Goal: Task Accomplishment & Management: Manage account settings

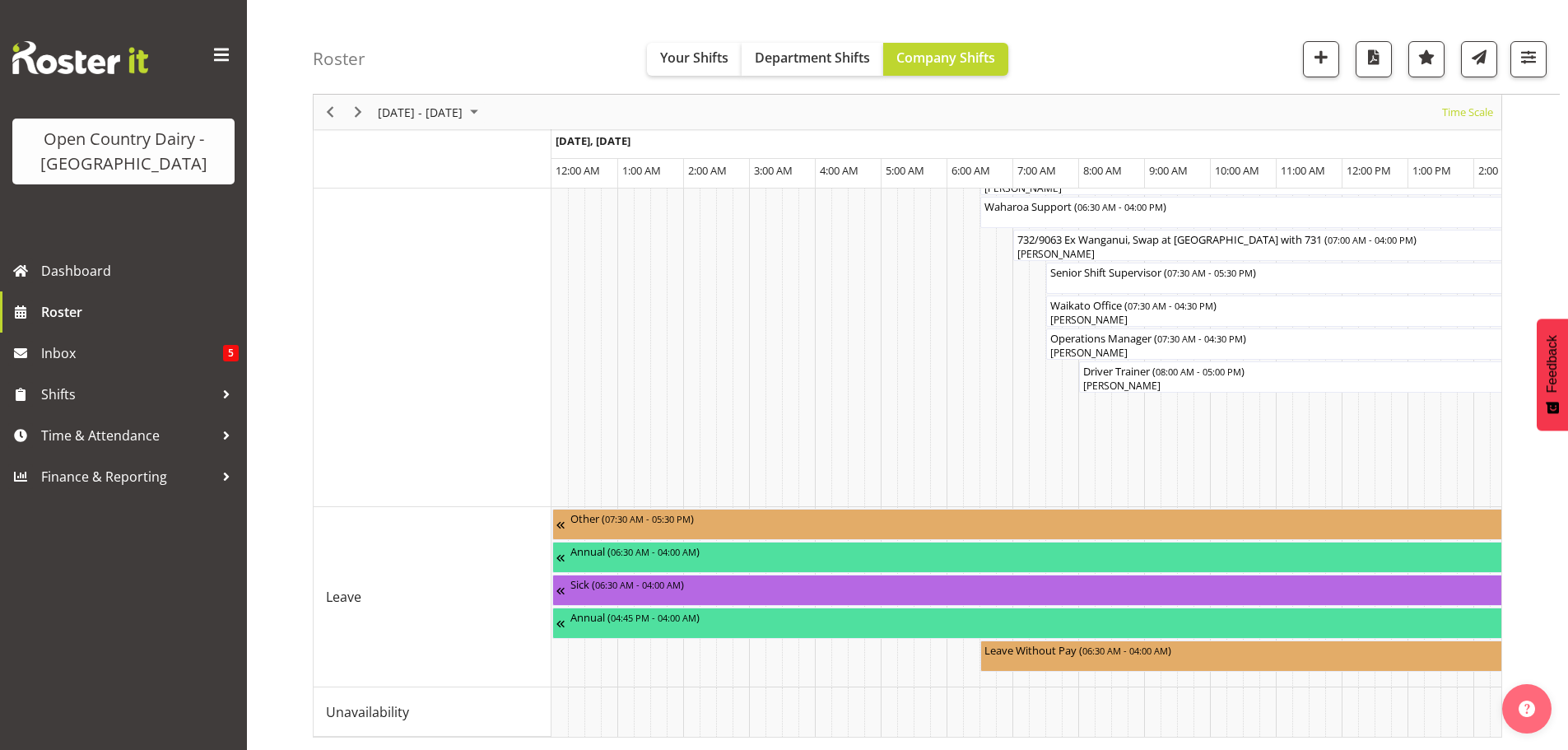
scroll to position [0, 3357]
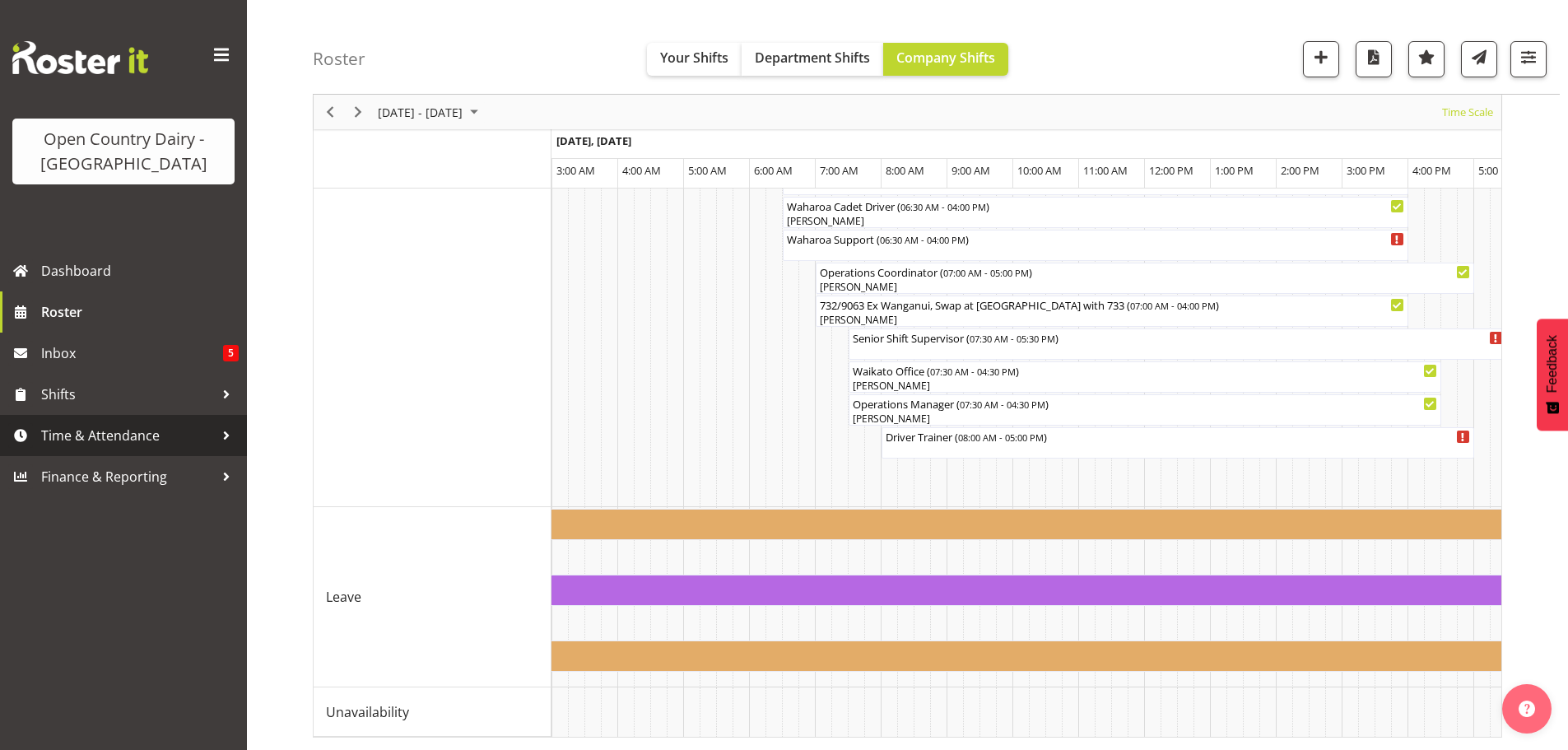
click at [66, 430] on span "Time & Attendance" at bounding box center [127, 436] width 173 height 25
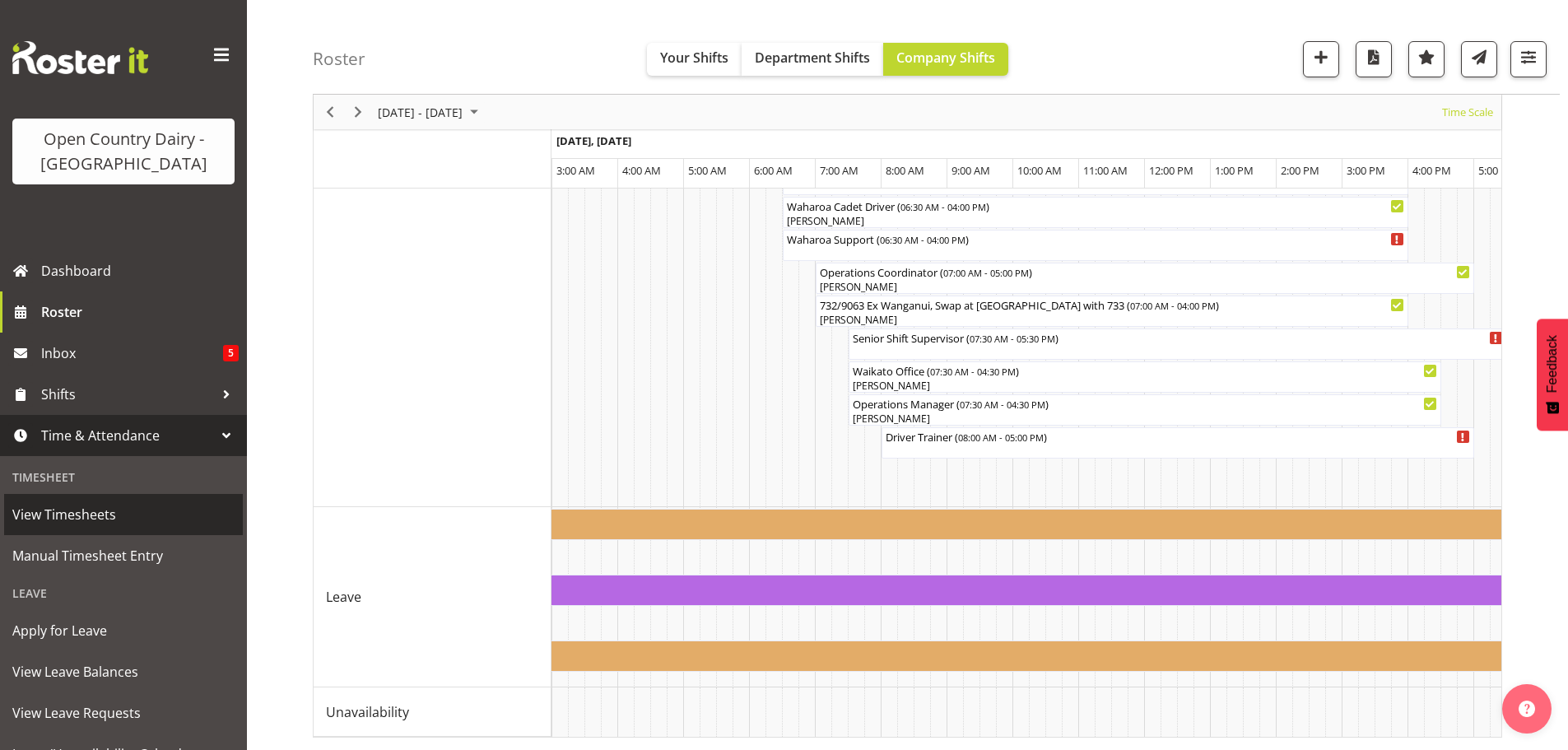
click at [87, 512] on span "View Timesheets" at bounding box center [124, 514] width 222 height 25
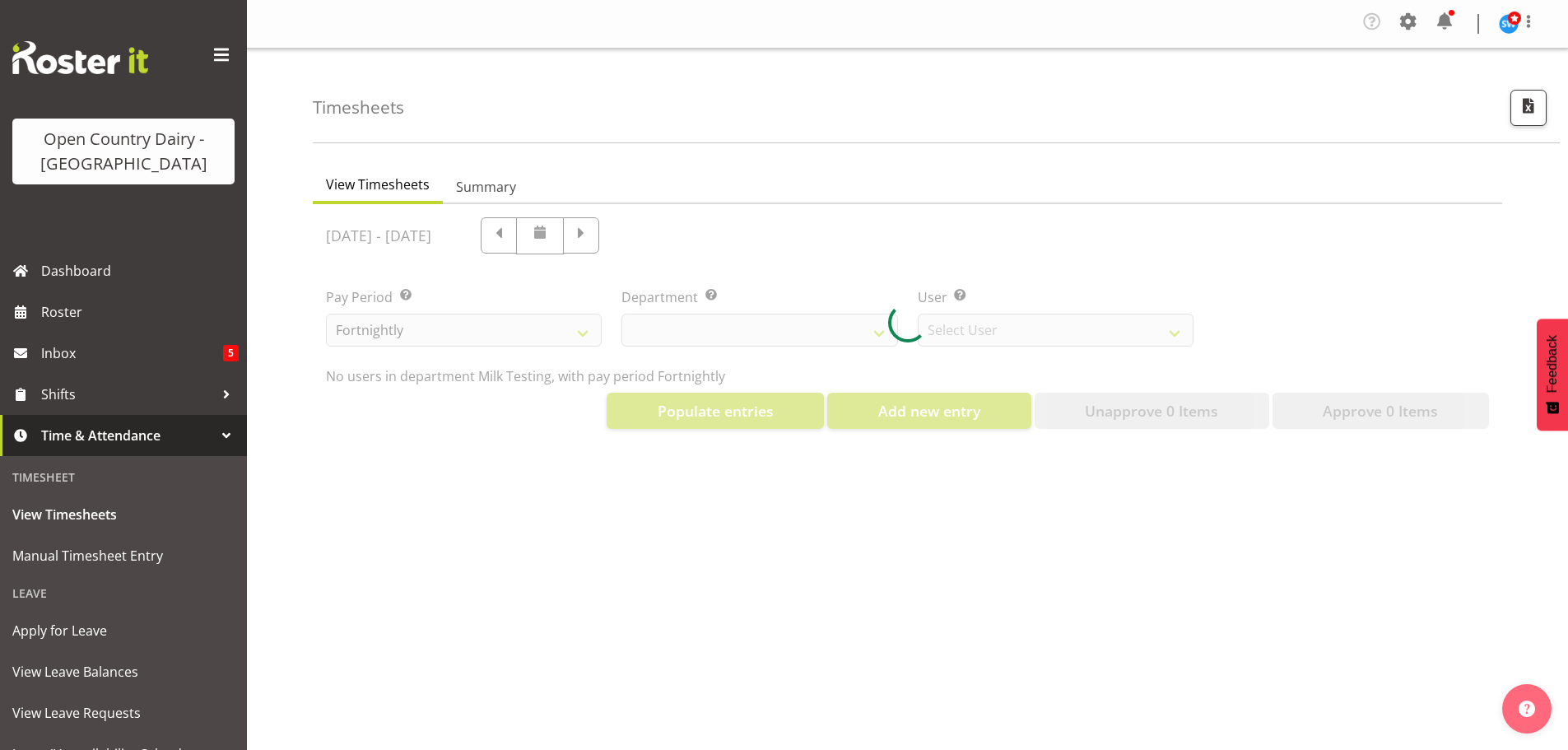
select select "733"
select select "7414"
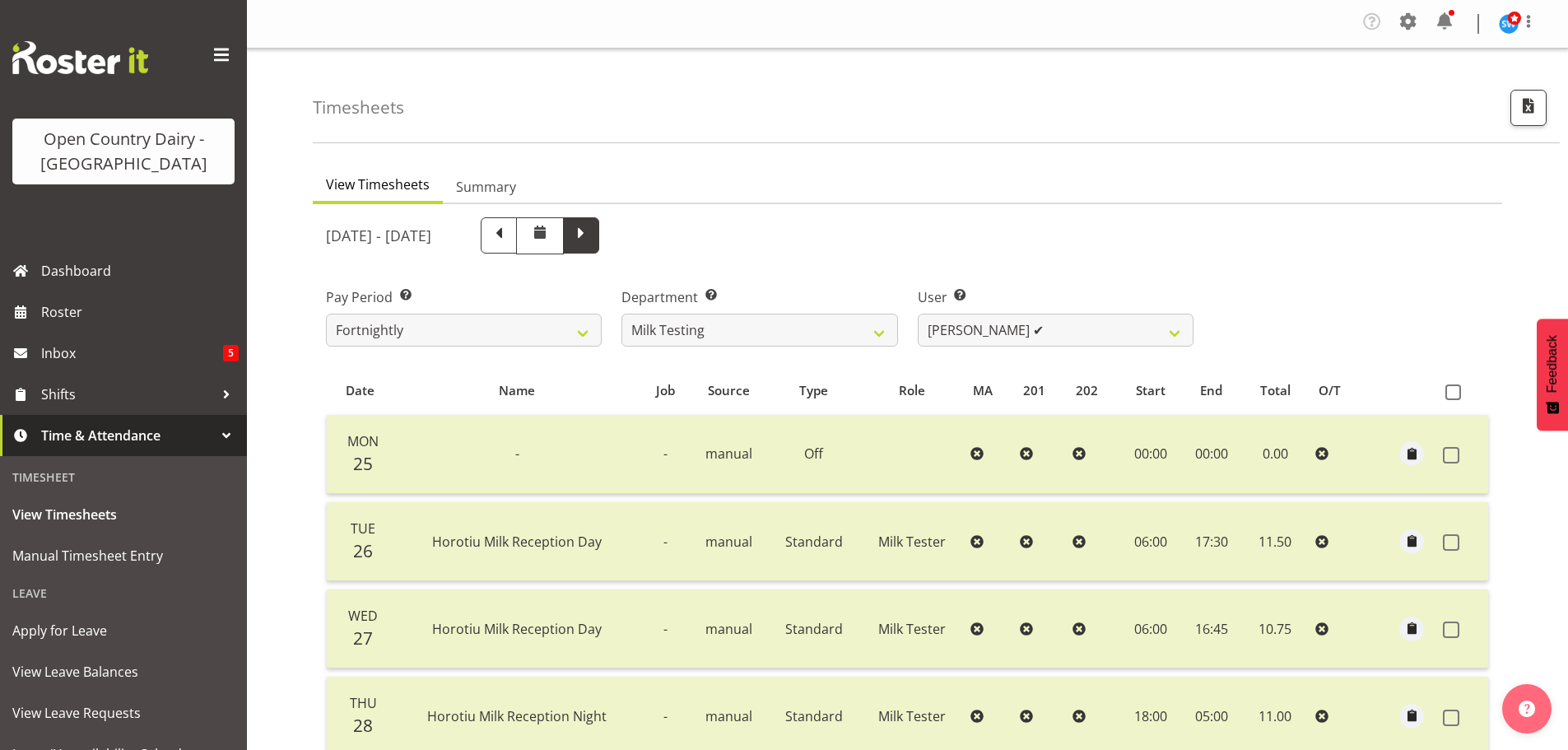
click at [591, 230] on span at bounding box center [581, 234] width 21 height 21
select select
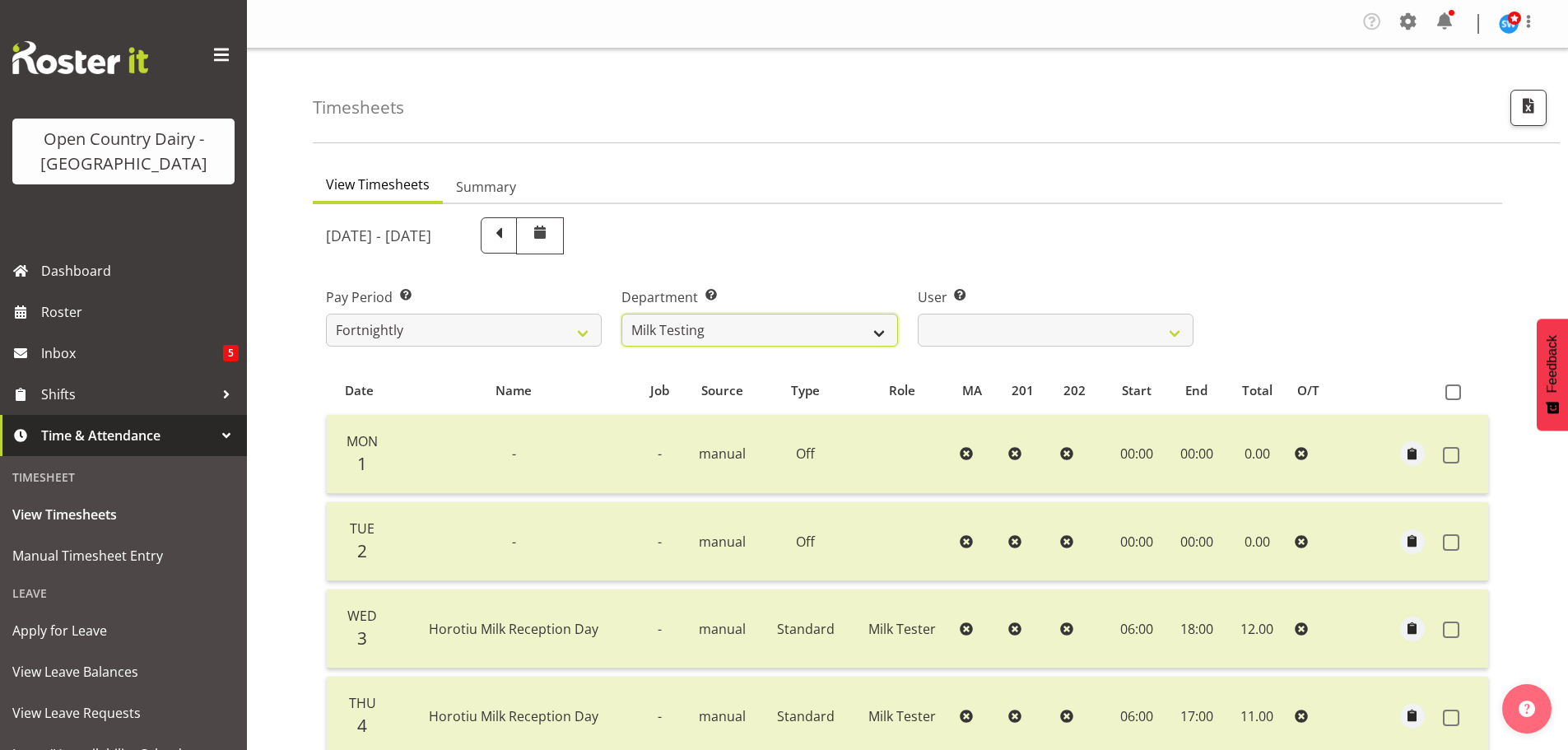
click at [741, 335] on select "701 702 703 704 705 706 707 708 709 710 711 712 713 714 715 716 717 718 719 720" at bounding box center [760, 330] width 276 height 33
select select "734"
click at [622, 314] on select "701 702 703 704 705 706 707 708 709 710 711 712 713 714 715 716 717 718 719 720" at bounding box center [760, 330] width 276 height 33
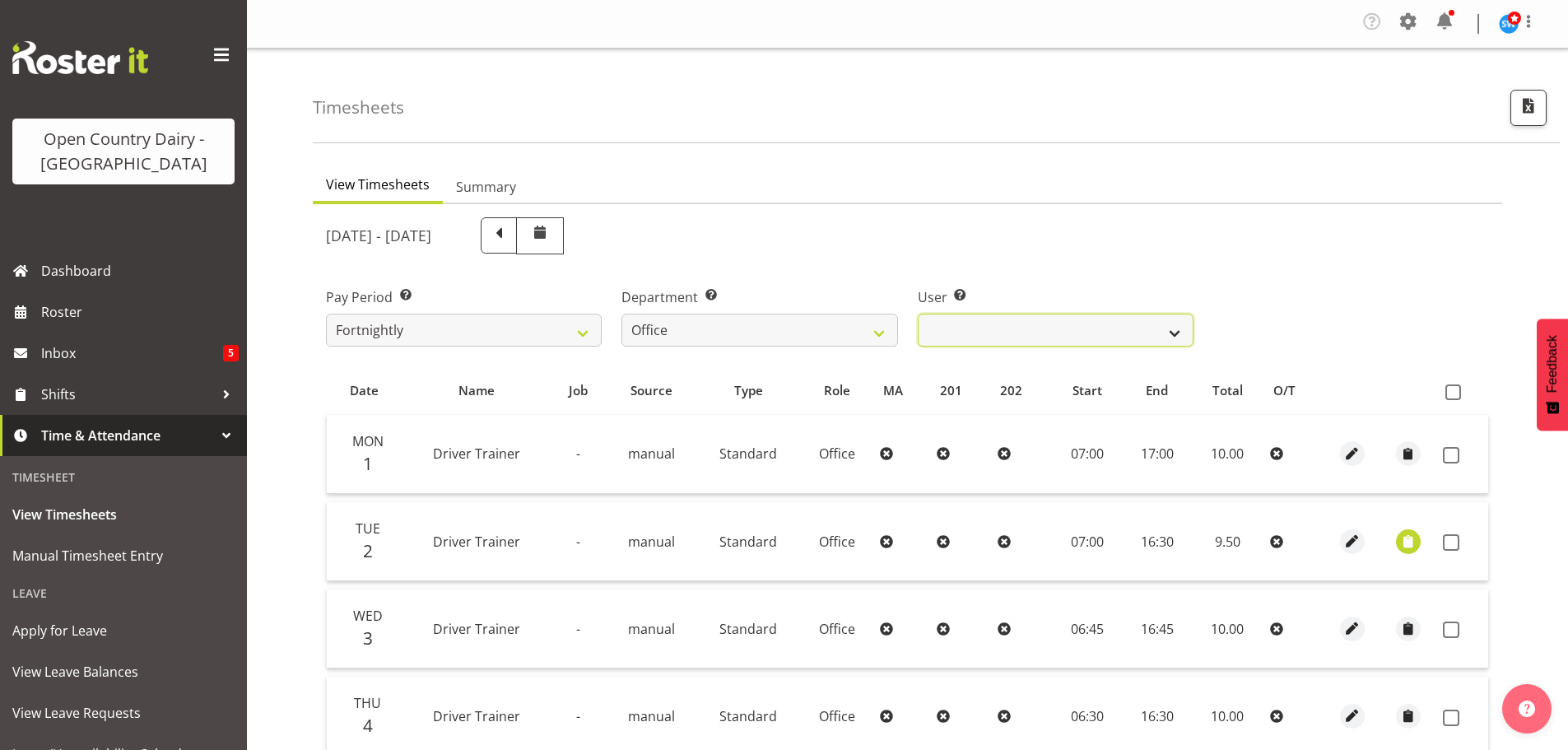
click at [1101, 332] on select "Jason Porter ❌ Kelvin Forsman ❌ Leon Paki ❌ Mark Gudsell ❌ Milk Reception Wahar…" at bounding box center [1056, 330] width 276 height 33
select select "8227"
click at [918, 314] on select "Jason Porter ❌ Kelvin Forsman ❌ Leon Paki ❌ Mark Gudsell ❌ Milk Reception Wahar…" at bounding box center [1056, 330] width 276 height 33
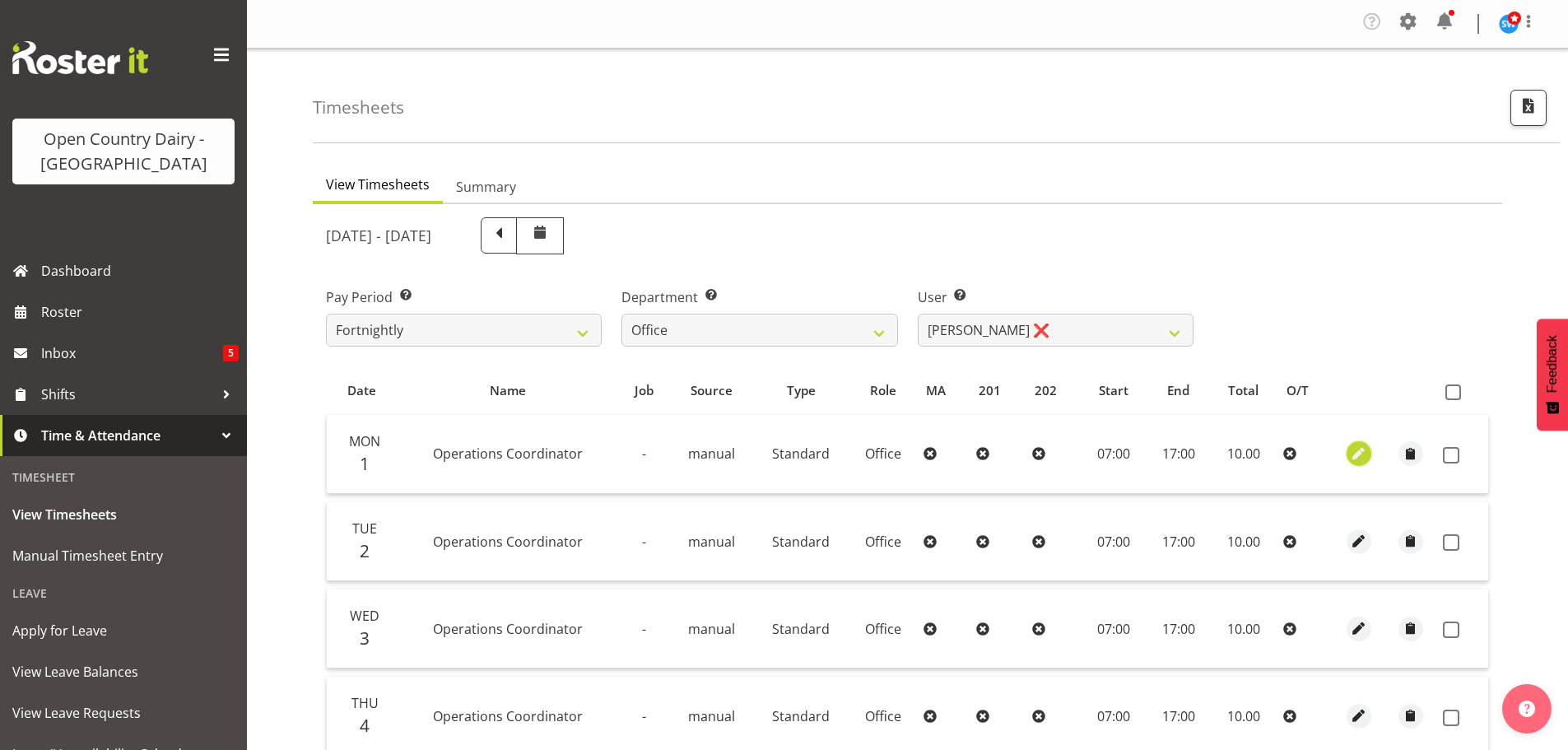
click at [1356, 456] on span "button" at bounding box center [1358, 454] width 19 height 19
select select "1169"
select select "Standard"
select select "secondary"
select select "8"
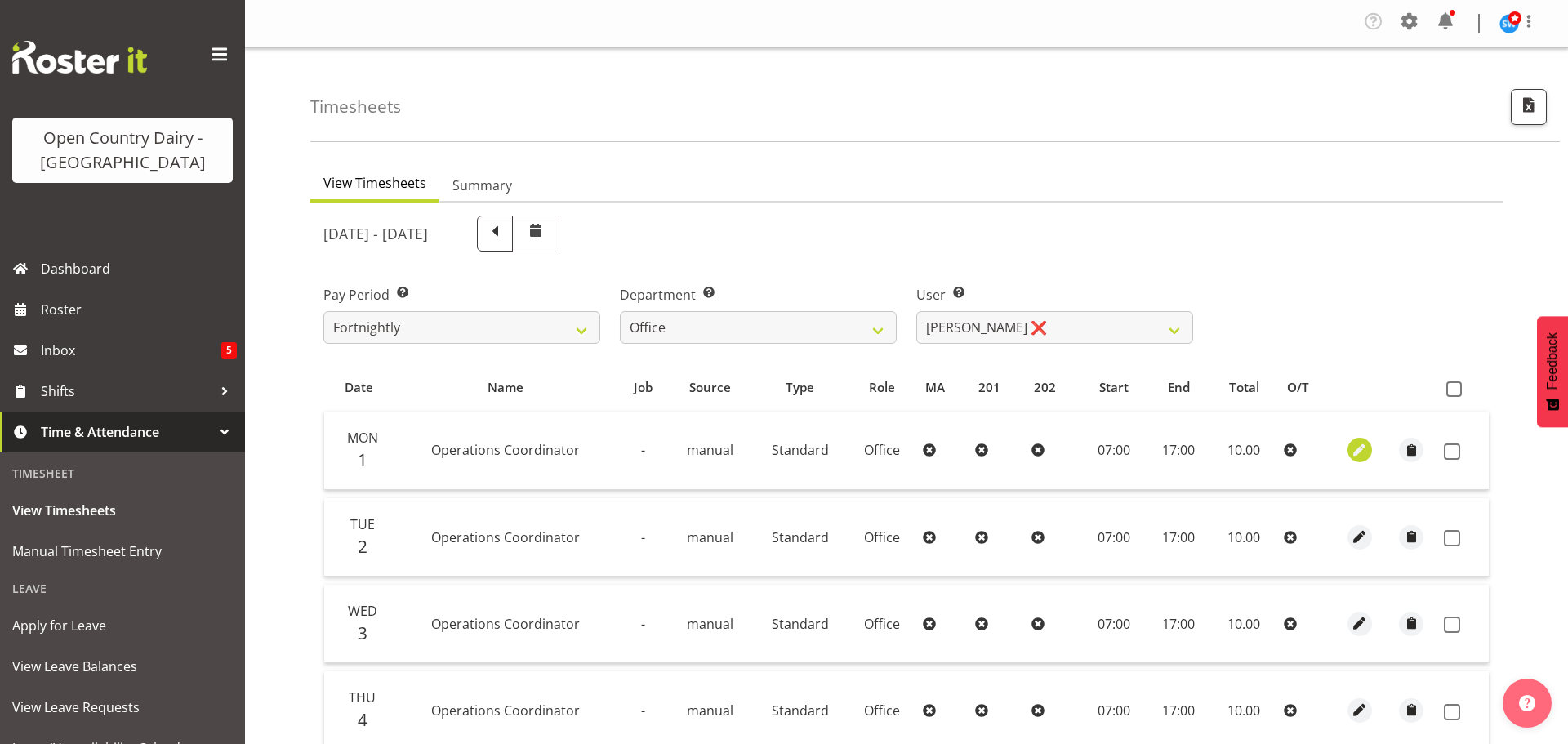
select select "2025"
select select "17"
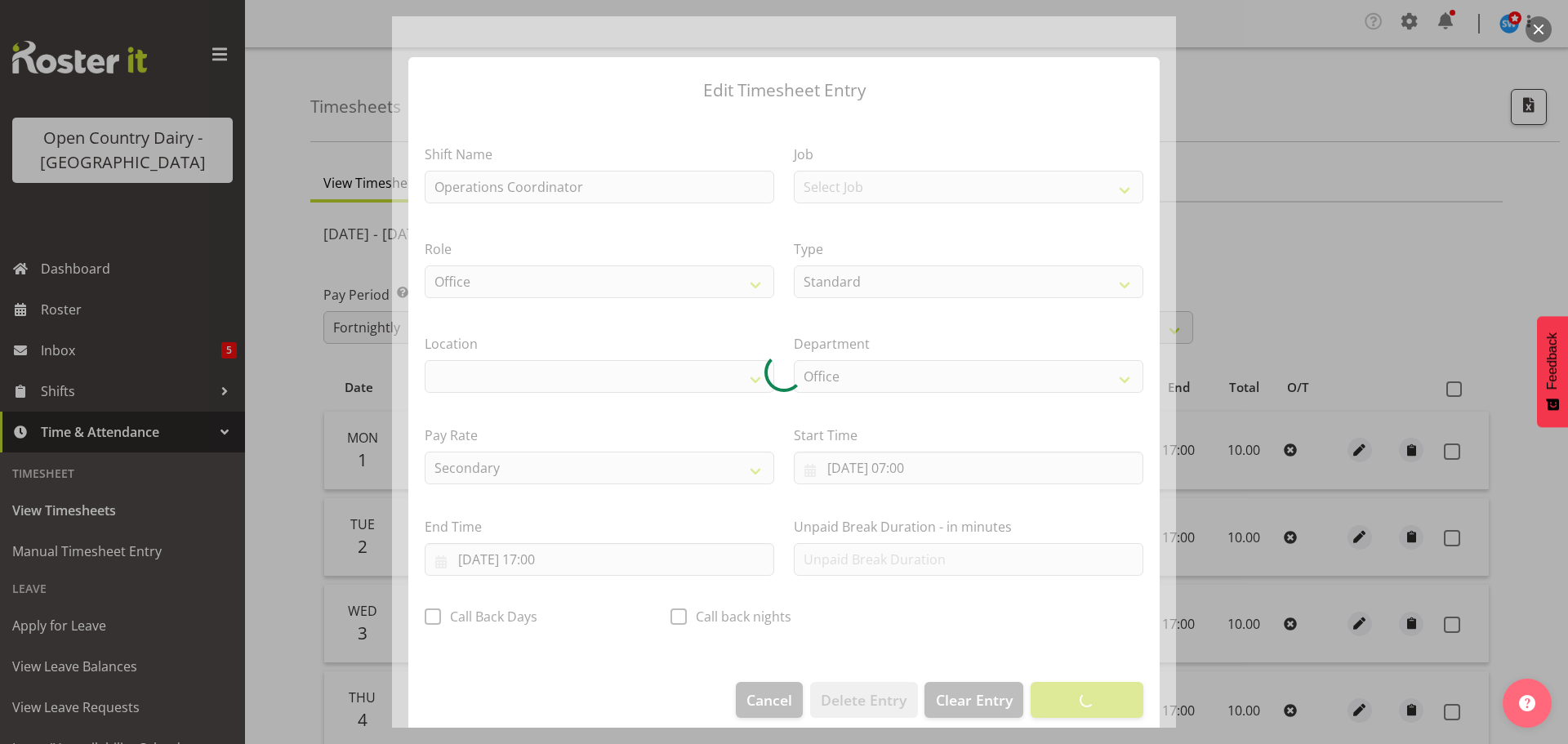
select select "1040"
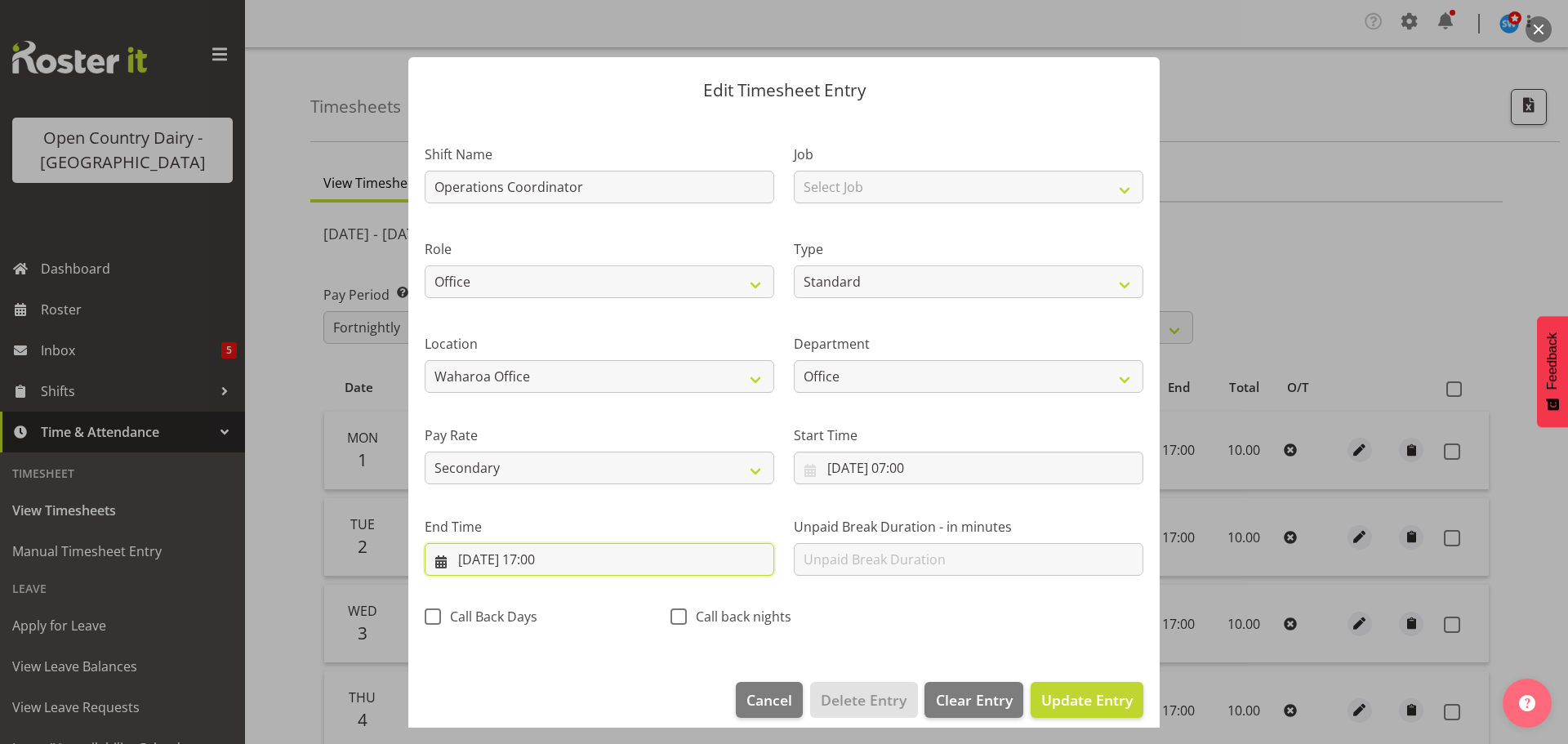
click at [559, 556] on input "01/09/2025, 17:00" at bounding box center [599, 559] width 349 height 33
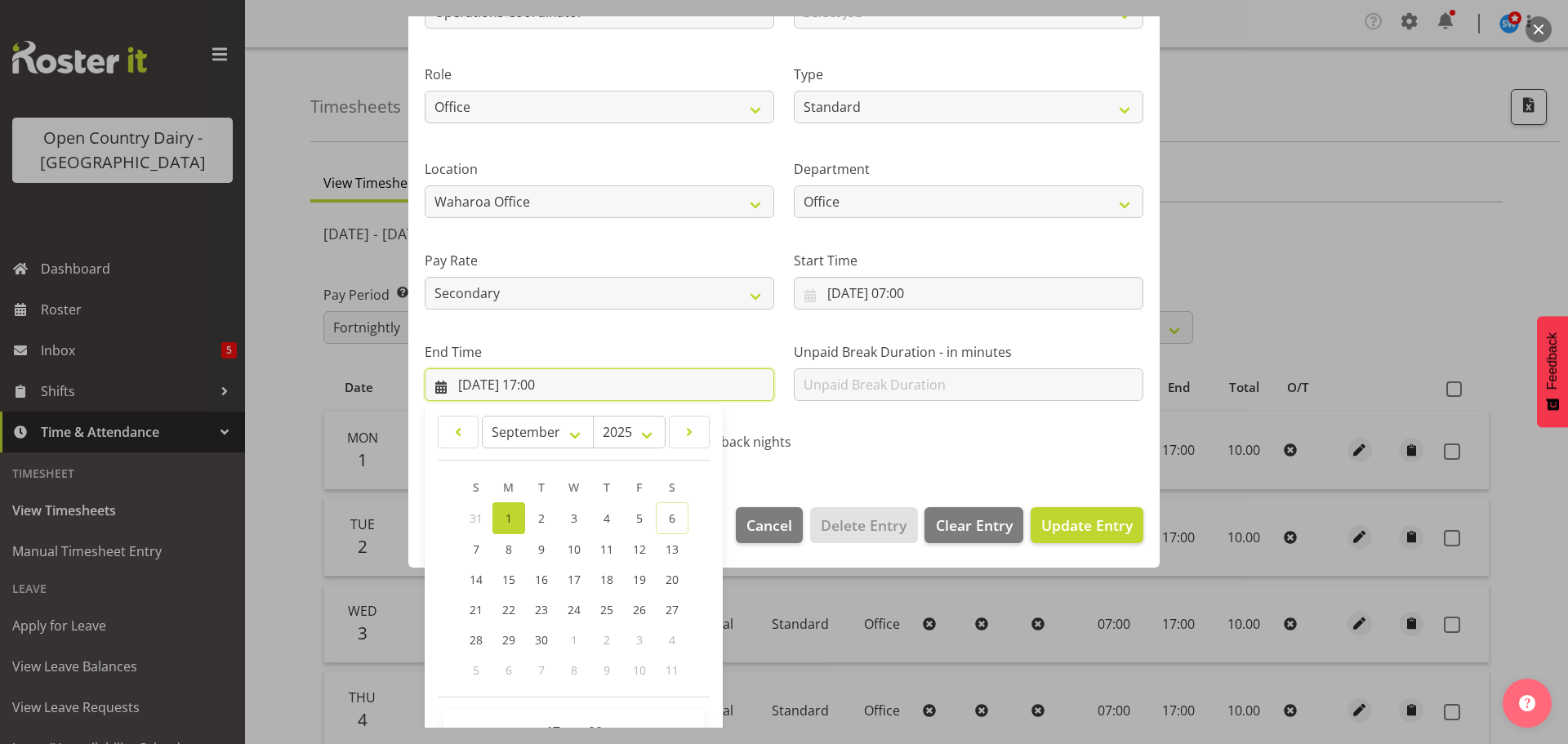
scroll to position [222, 0]
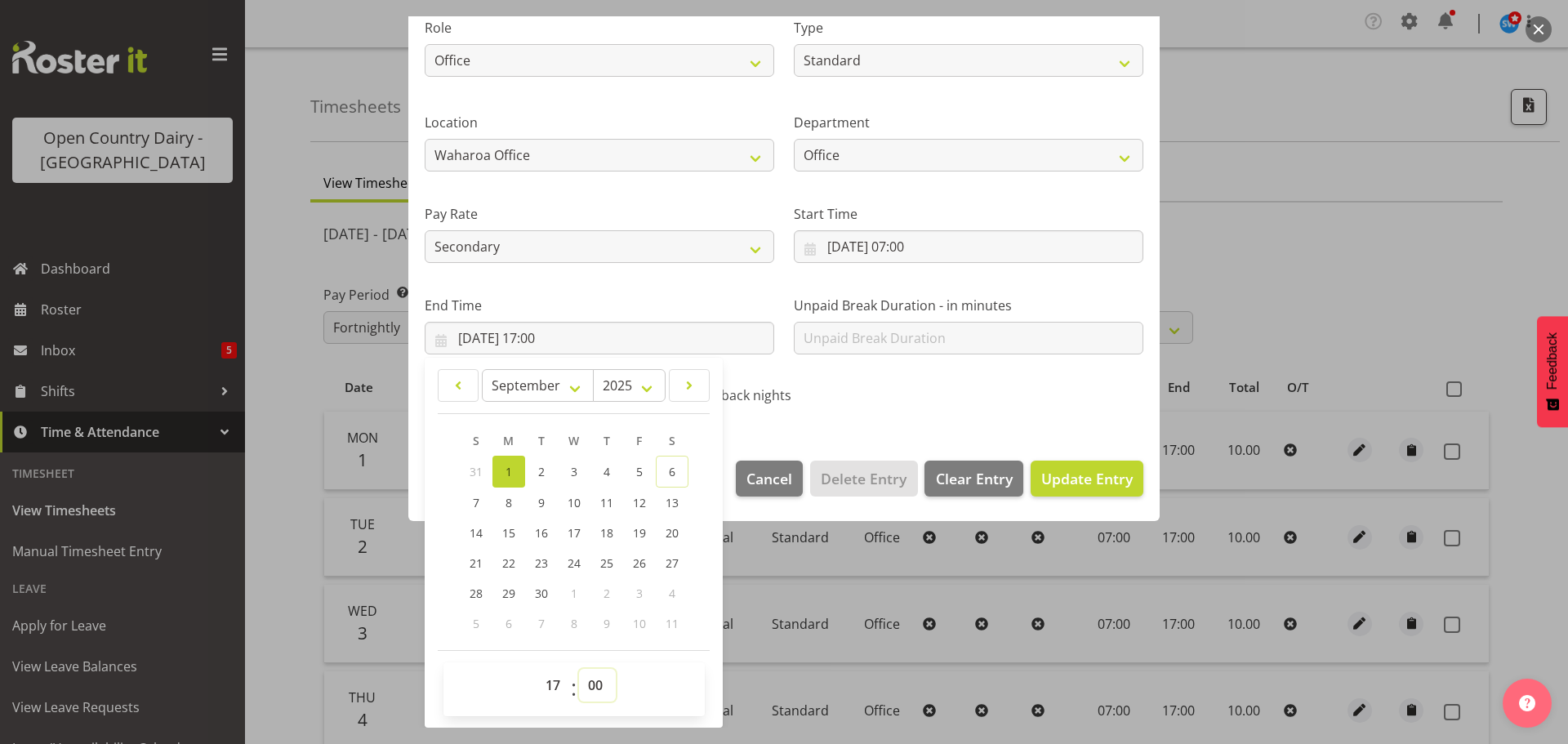
click at [589, 685] on select "00 01 02 03 04 05 06 07 08 09 10 11 12 13 14 15 16 17 18 19 20 21 22 23 24 25 2…" at bounding box center [597, 685] width 37 height 33
select select "30"
click at [579, 669] on select "00 01 02 03 04 05 06 07 08 09 10 11 12 13 14 15 16 17 18 19 20 21 22 23 24 25 2…" at bounding box center [597, 685] width 37 height 33
type input "01/09/2025, 17:30"
click at [1082, 479] on span "Update Entry" at bounding box center [1087, 478] width 92 height 19
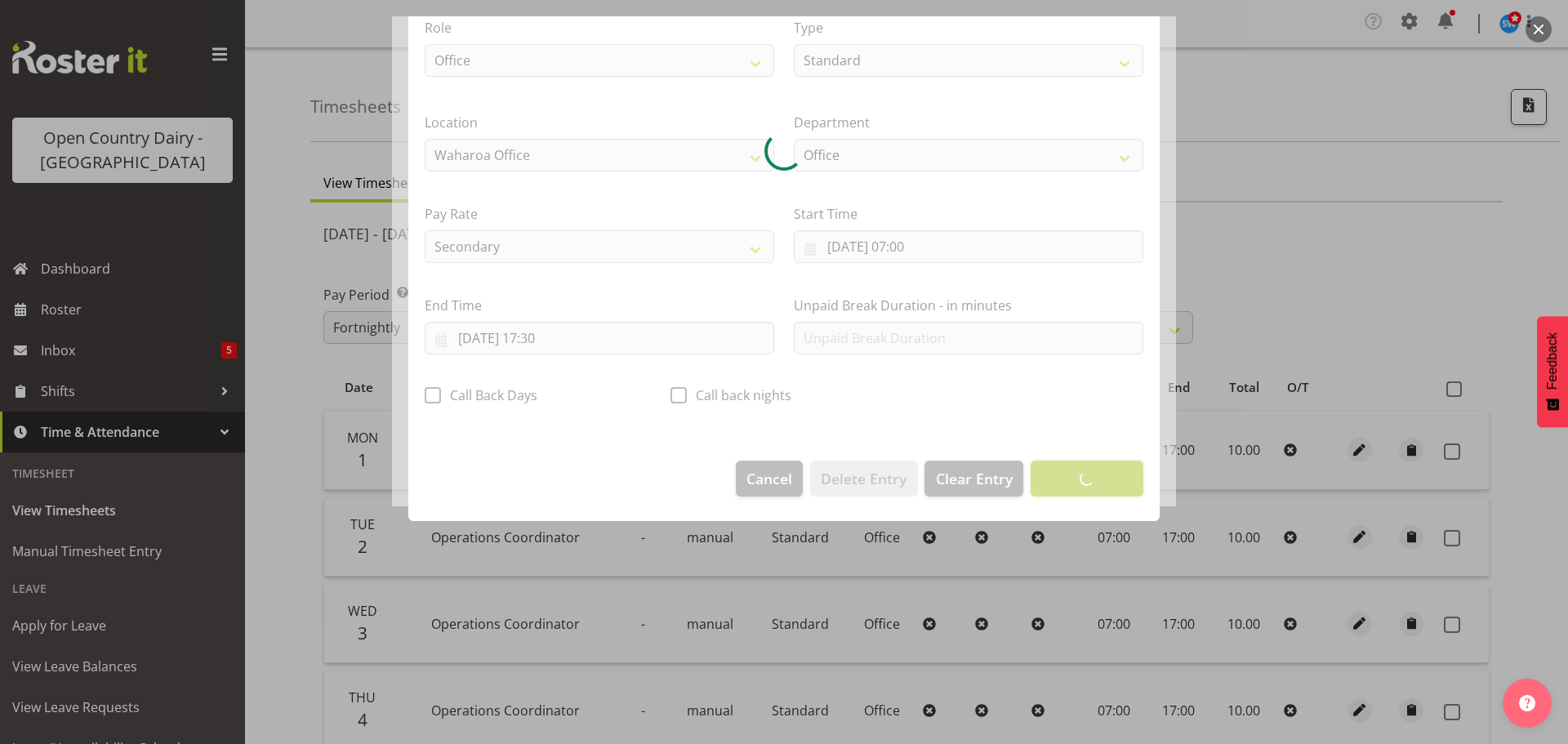
scroll to position [15, 0]
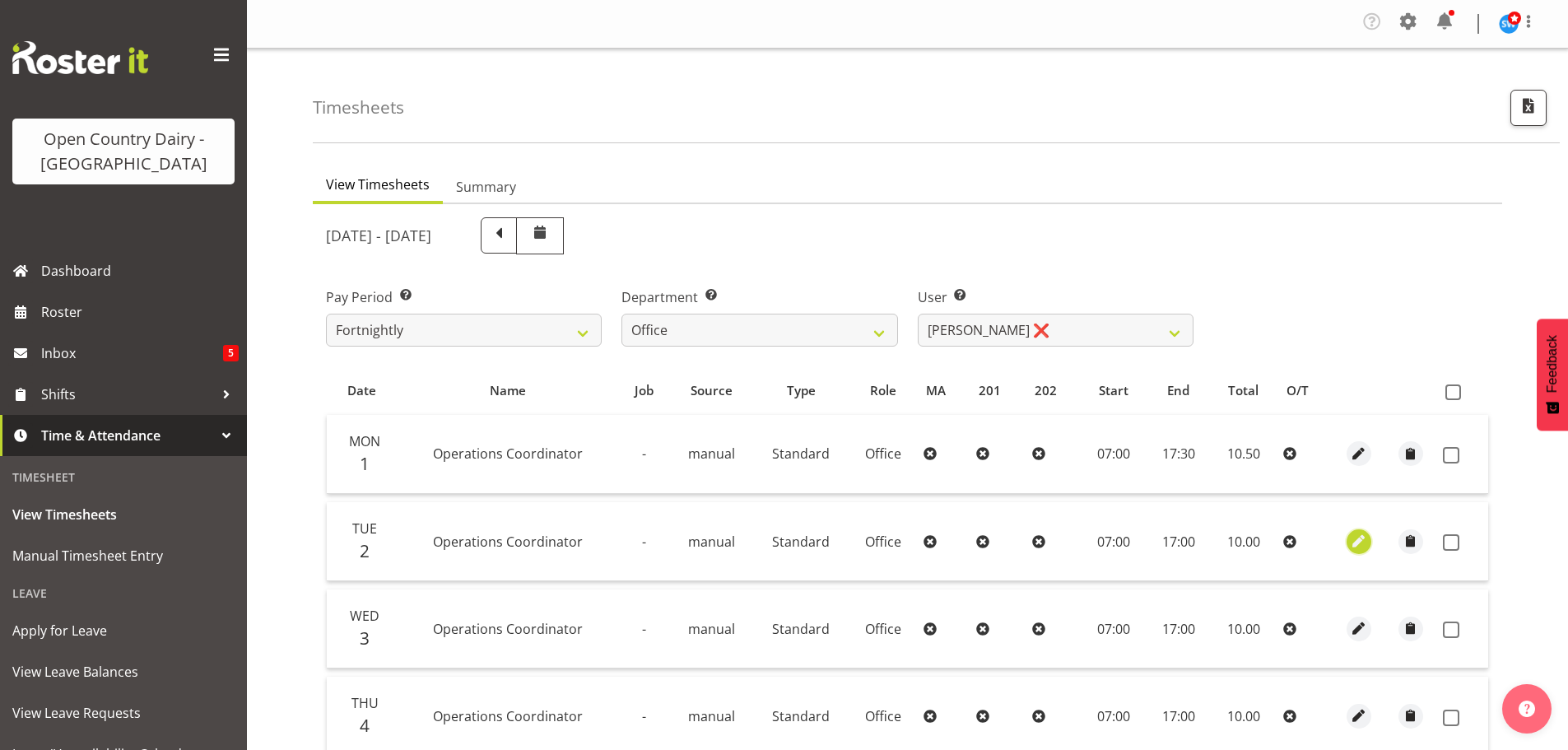
click at [1358, 538] on span "button" at bounding box center [1358, 541] width 19 height 19
select select "1169"
select select "Standard"
select select "secondary"
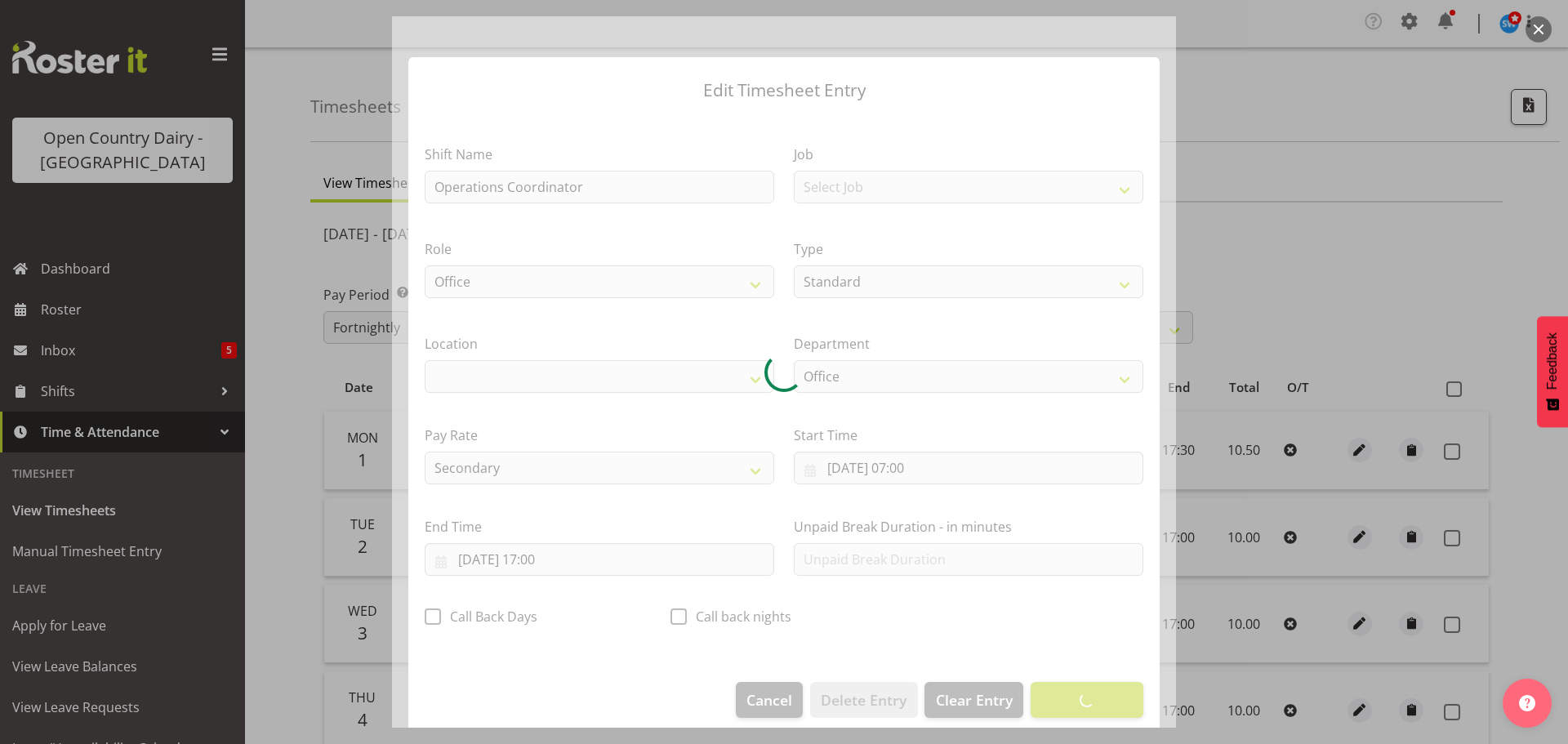
select select "1040"
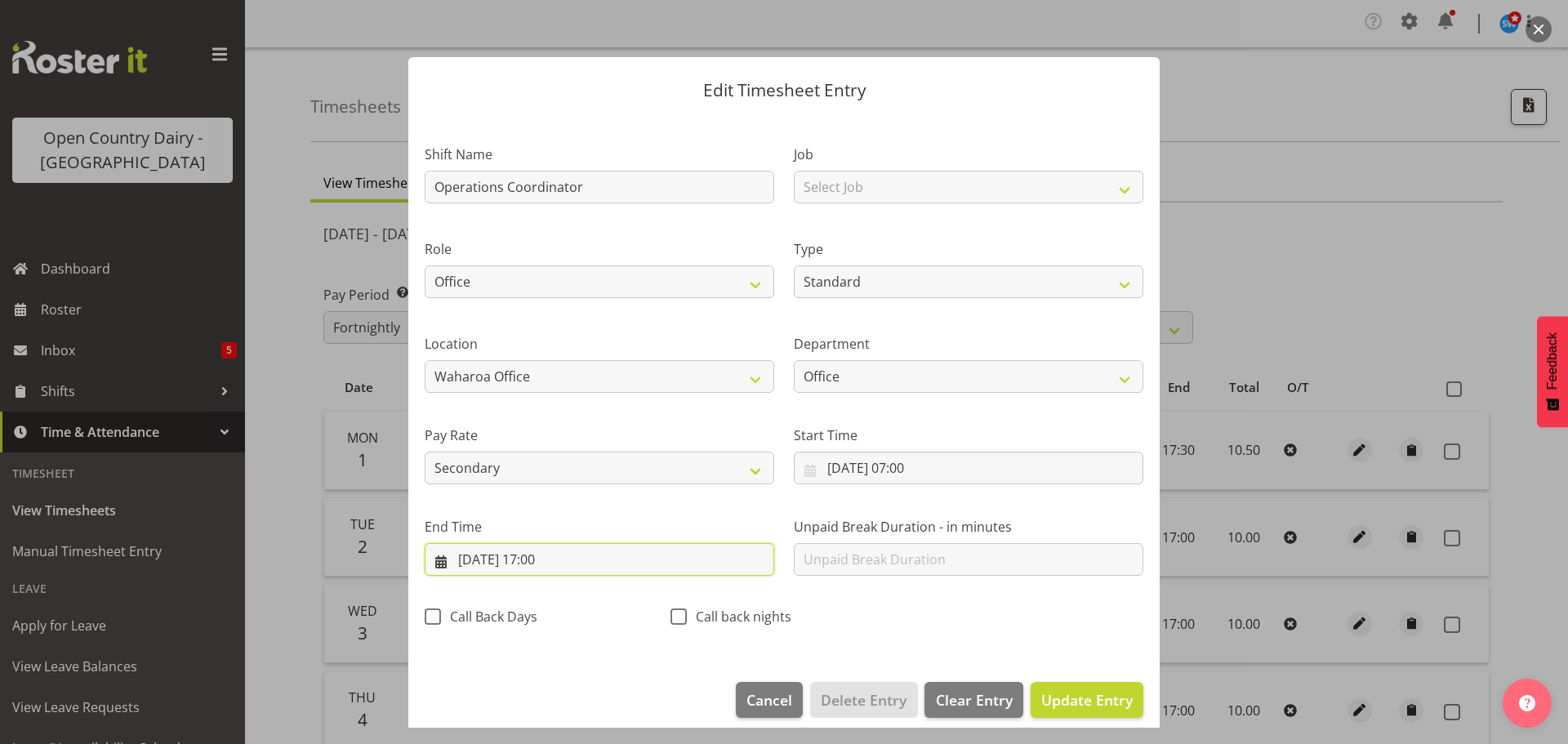
click at [556, 556] on input "02/09/2025, 17:00" at bounding box center [599, 559] width 349 height 33
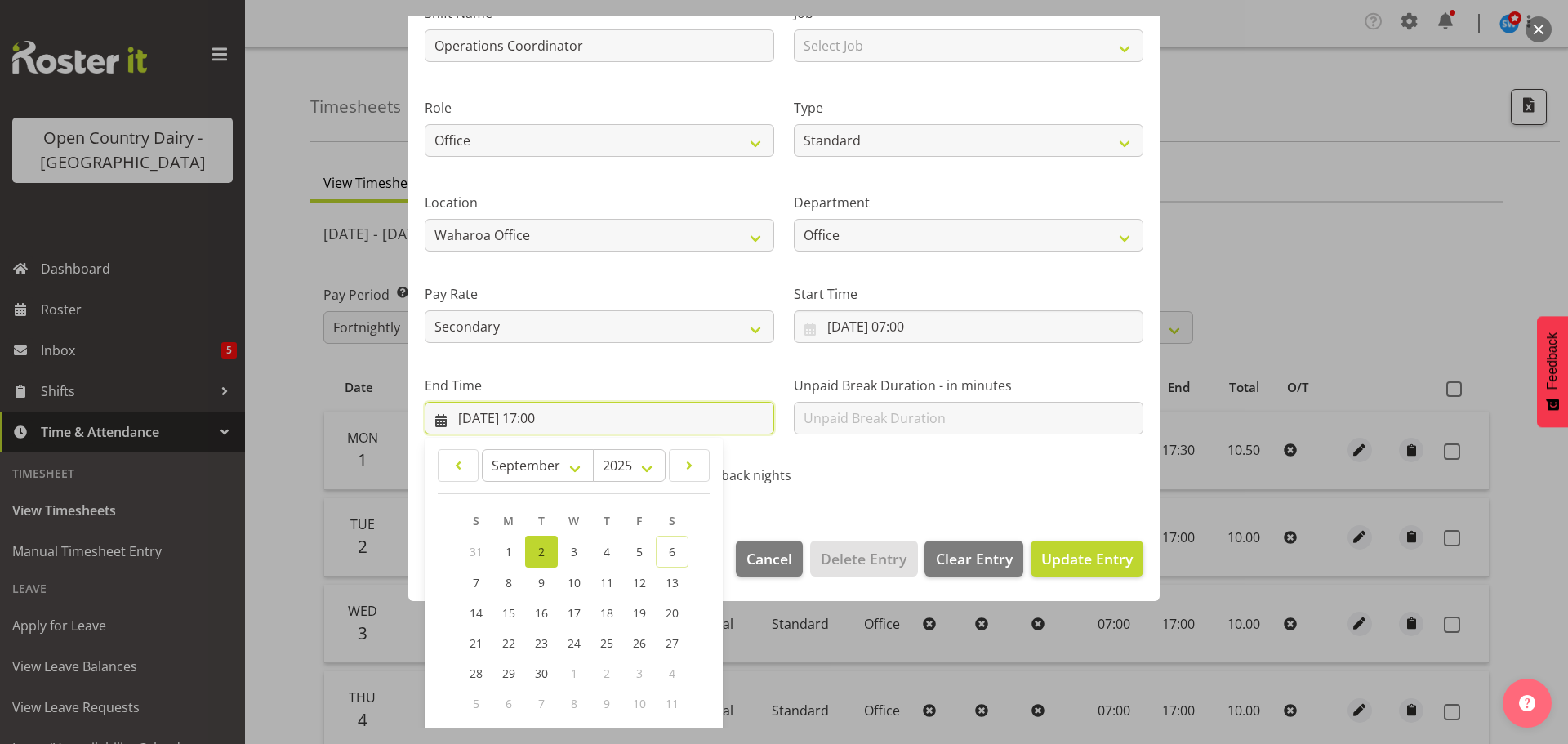
scroll to position [222, 0]
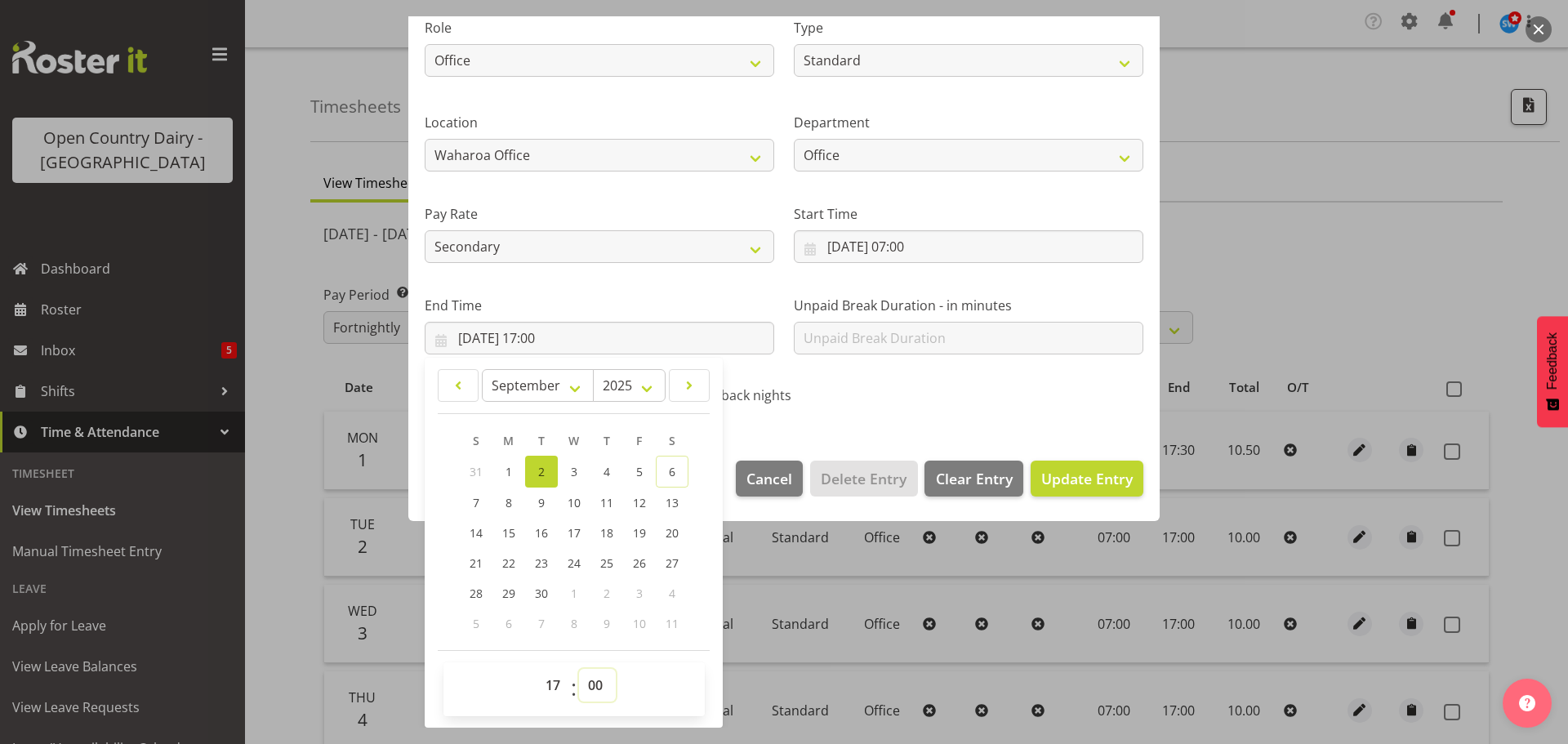
click at [595, 682] on select "00 01 02 03 04 05 06 07 08 09 10 11 12 13 14 15 16 17 18 19 20 21 22 23 24 25 2…" at bounding box center [597, 685] width 37 height 33
select select "30"
click at [579, 669] on select "00 01 02 03 04 05 06 07 08 09 10 11 12 13 14 15 16 17 18 19 20 21 22 23 24 25 2…" at bounding box center [597, 685] width 37 height 33
type input "02/09/2025, 17:30"
click at [1075, 476] on span "Update Entry" at bounding box center [1087, 478] width 92 height 19
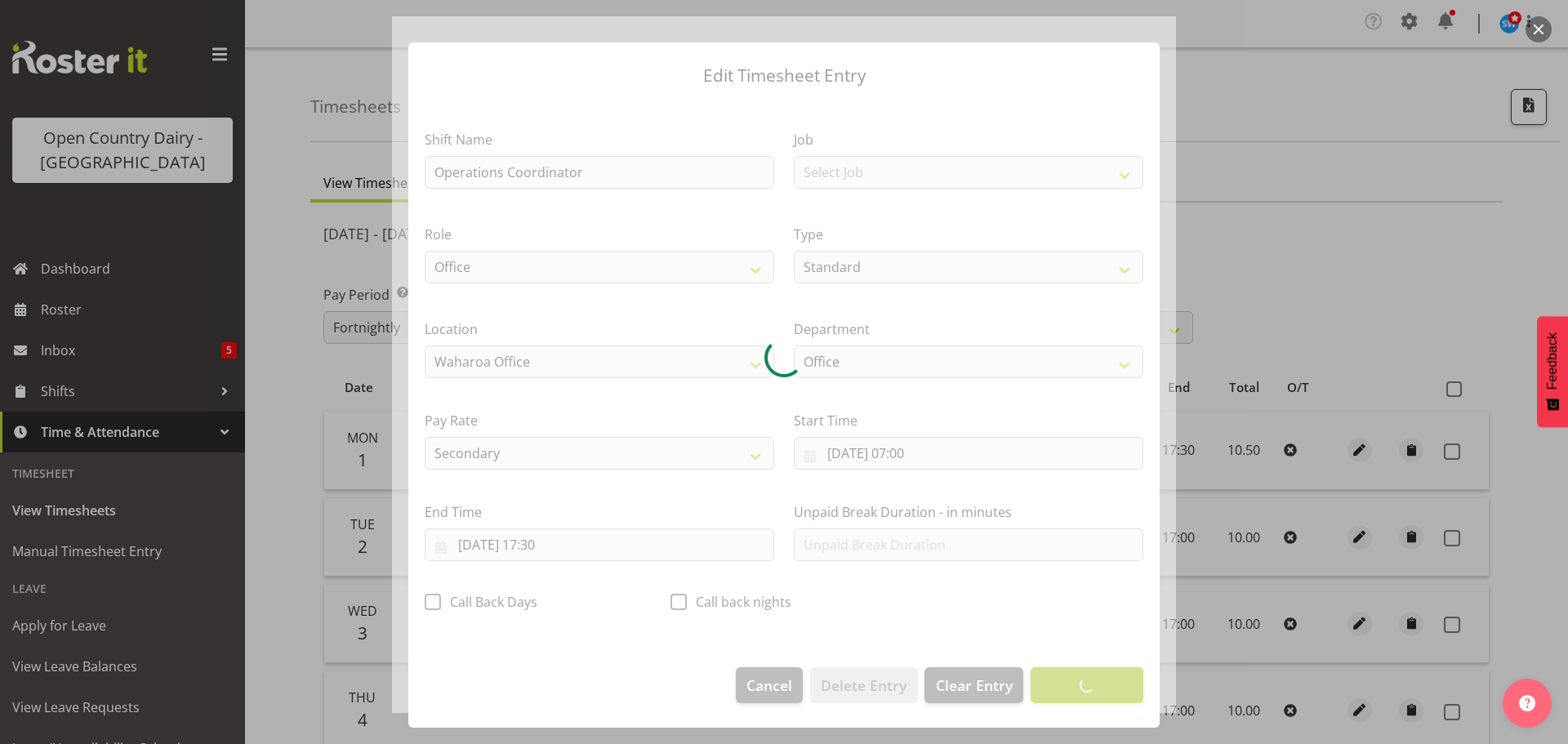
scroll to position [15, 0]
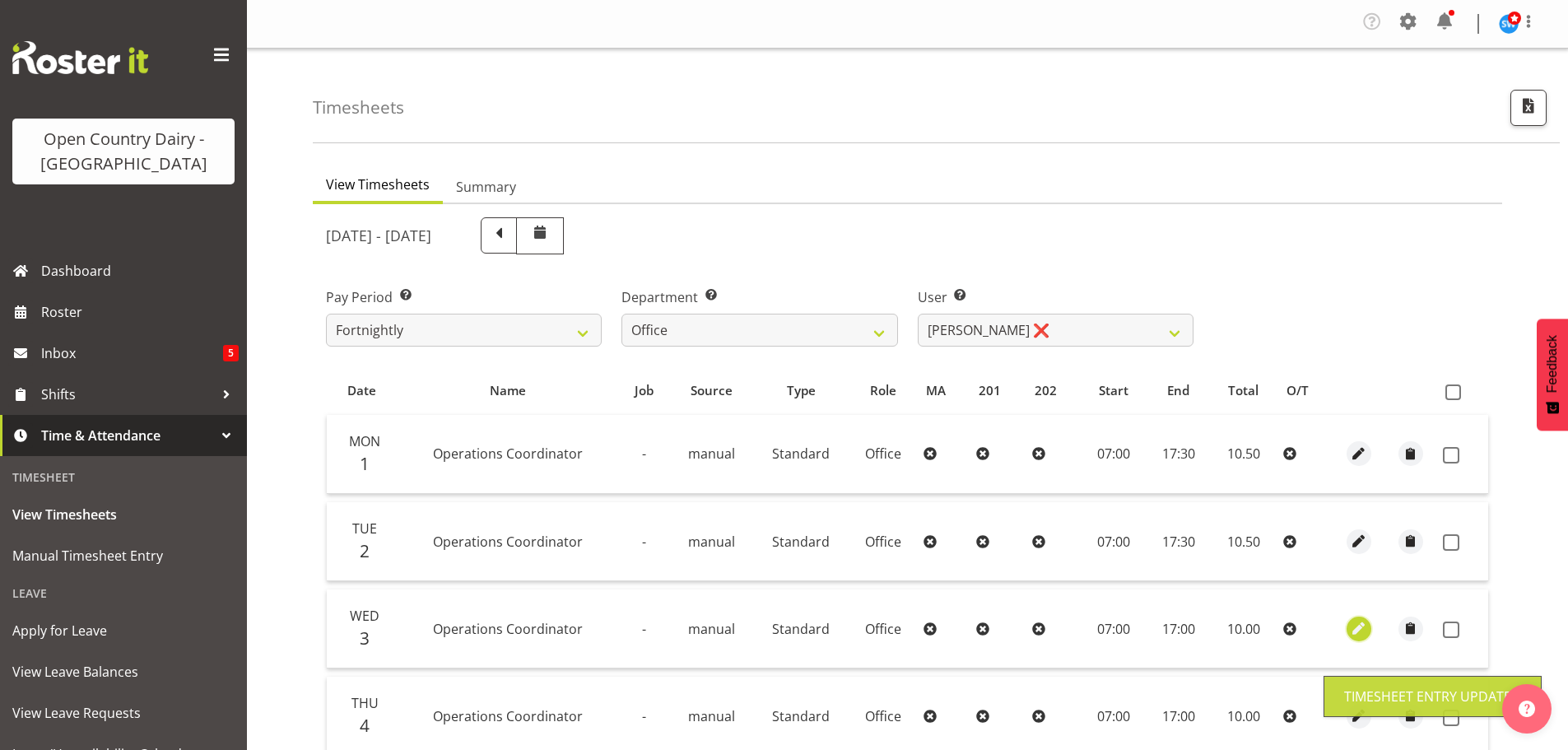
click at [1357, 630] on span "button" at bounding box center [1358, 628] width 19 height 19
select select "1169"
select select "Standard"
select select "secondary"
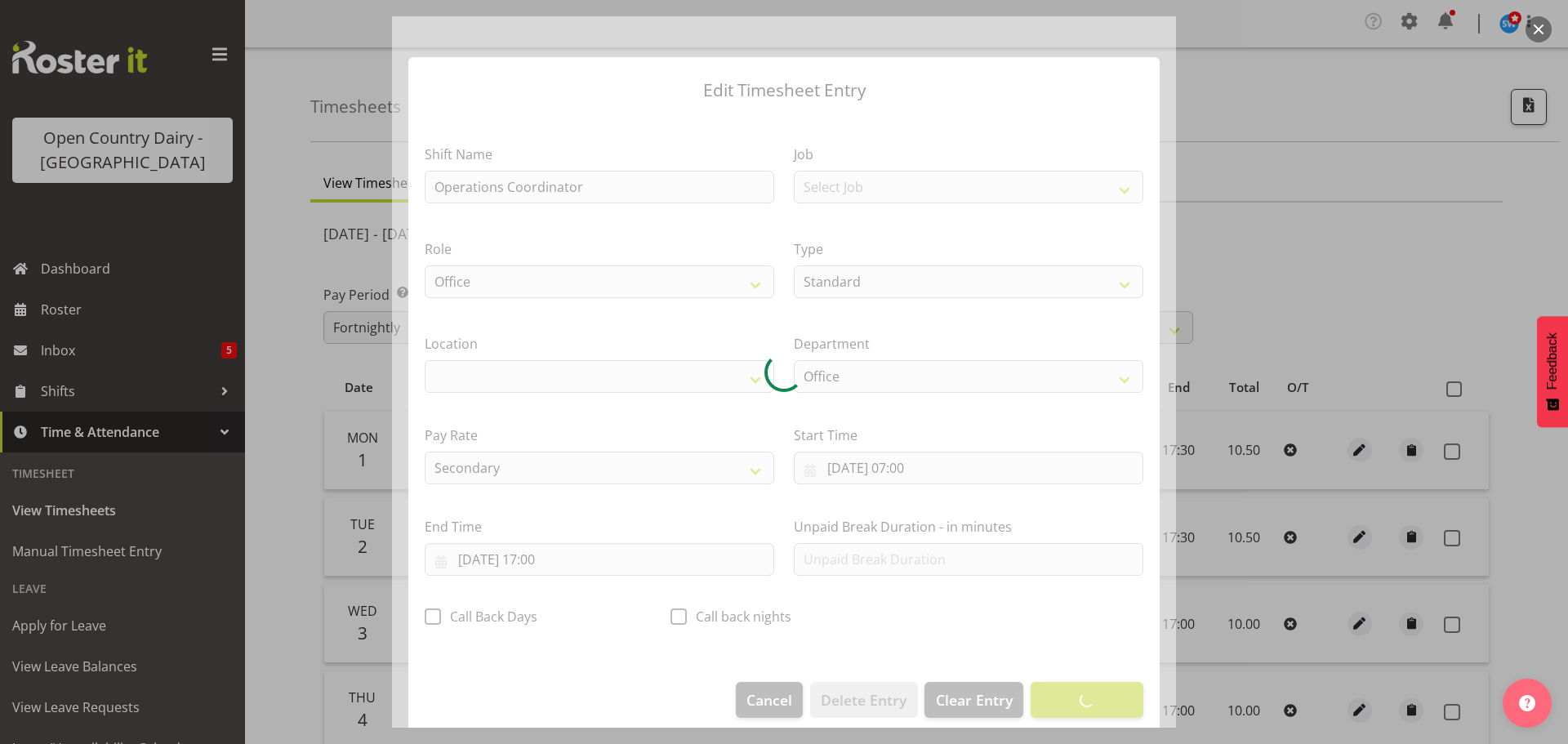
select select "1040"
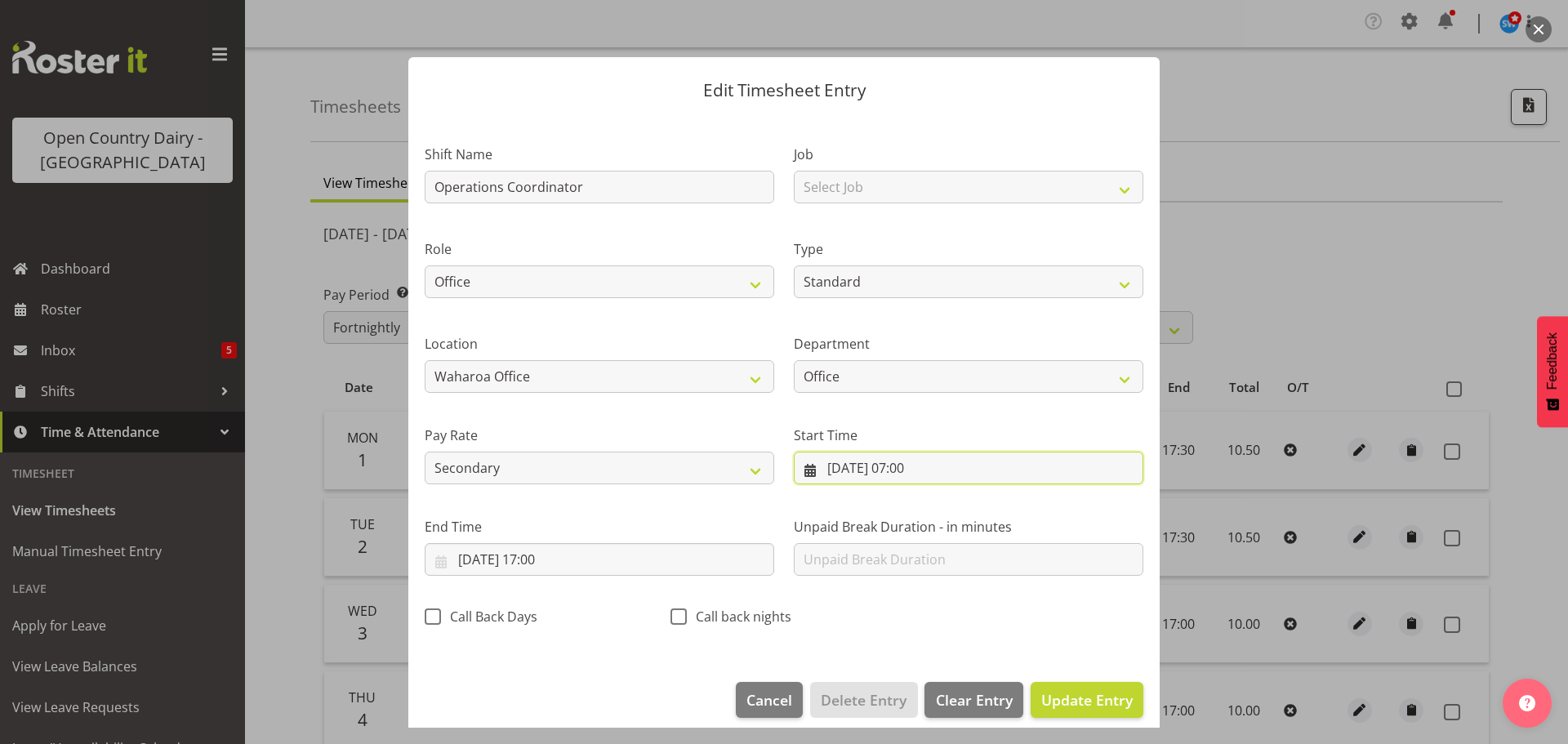
click at [924, 462] on input "03/09/2025, 07:00" at bounding box center [968, 468] width 349 height 33
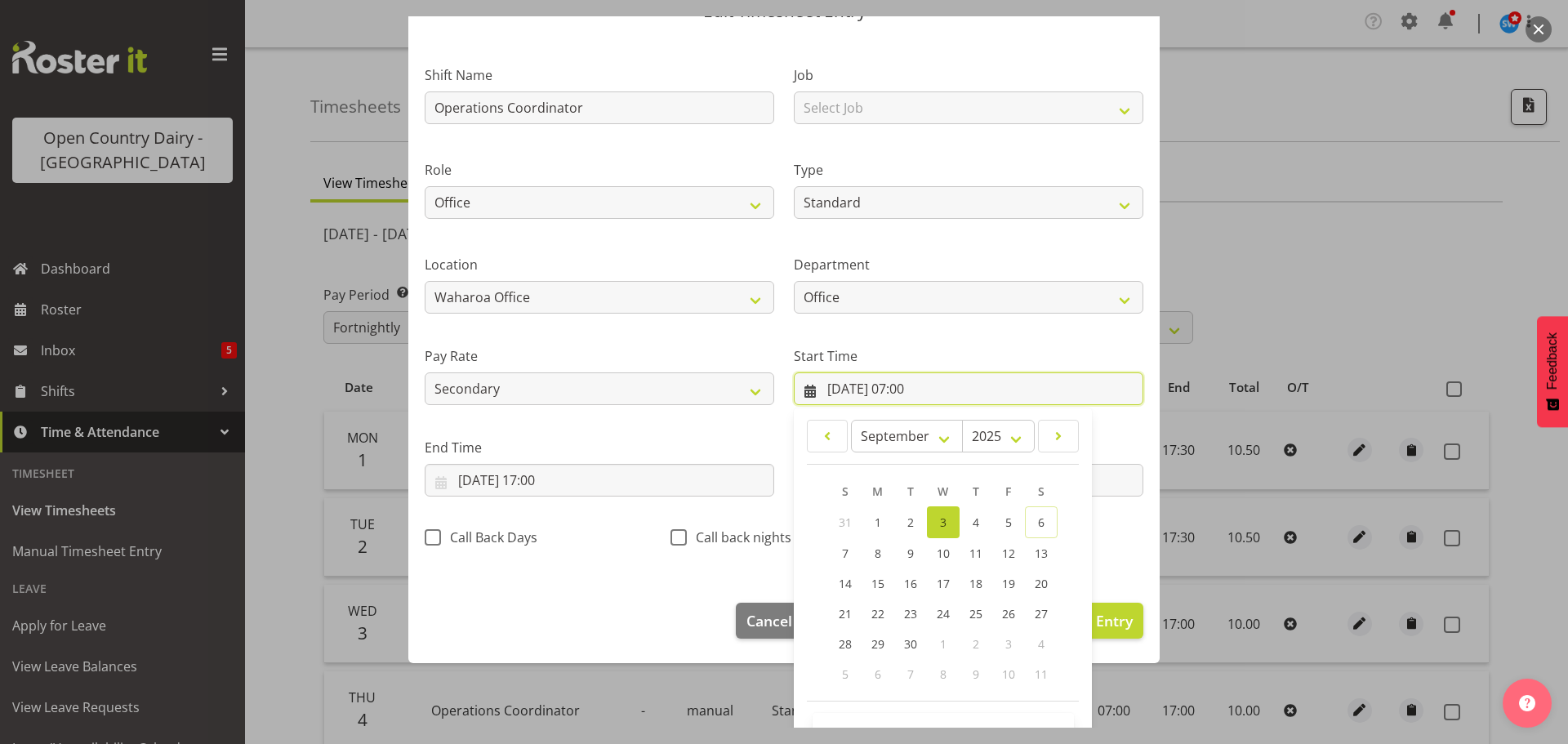
scroll to position [130, 0]
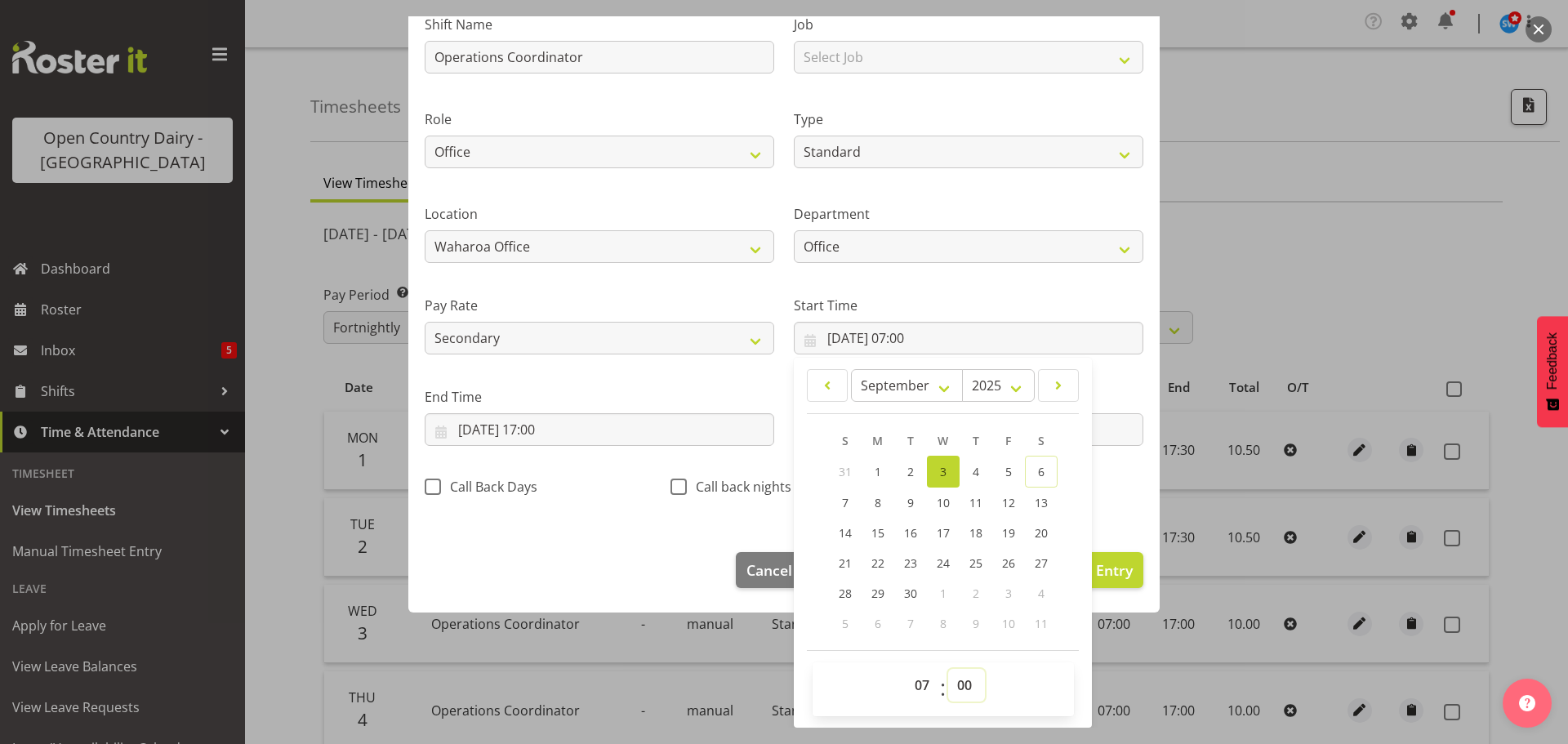
click at [957, 681] on select "00 01 02 03 04 05 06 07 08 09 10 11 12 13 14 15 16 17 18 19 20 21 22 23 24 25 2…" at bounding box center [966, 685] width 37 height 33
select select "30"
click at [948, 669] on select "00 01 02 03 04 05 06 07 08 09 10 11 12 13 14 15 16 17 18 19 20 21 22 23 24 25 2…" at bounding box center [966, 685] width 37 height 33
type input "03/09/2025, 07:30"
click at [552, 423] on input "03/09/2025, 17:00" at bounding box center [599, 429] width 349 height 33
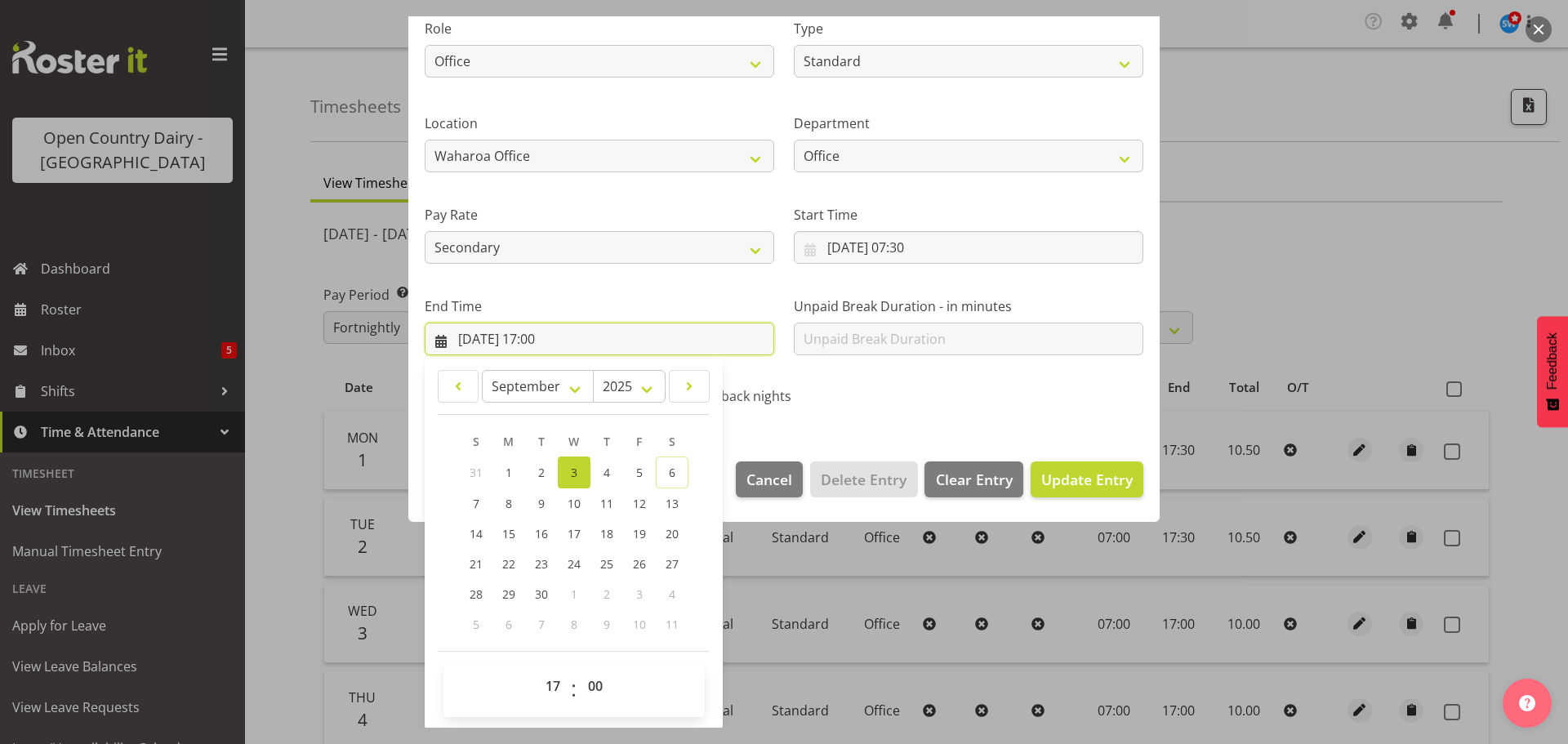
scroll to position [222, 0]
click at [553, 683] on select "00 01 02 03 04 05 06 07 08 09 10 11 12 13 14 15 16 17 18 19 20 21 22 23" at bounding box center [555, 685] width 37 height 33
select select "13"
click at [536, 669] on select "00 01 02 03 04 05 06 07 08 09 10 11 12 13 14 15 16 17 18 19 20 21 22 23" at bounding box center [555, 685] width 37 height 33
type input "03/09/2025, 13:00"
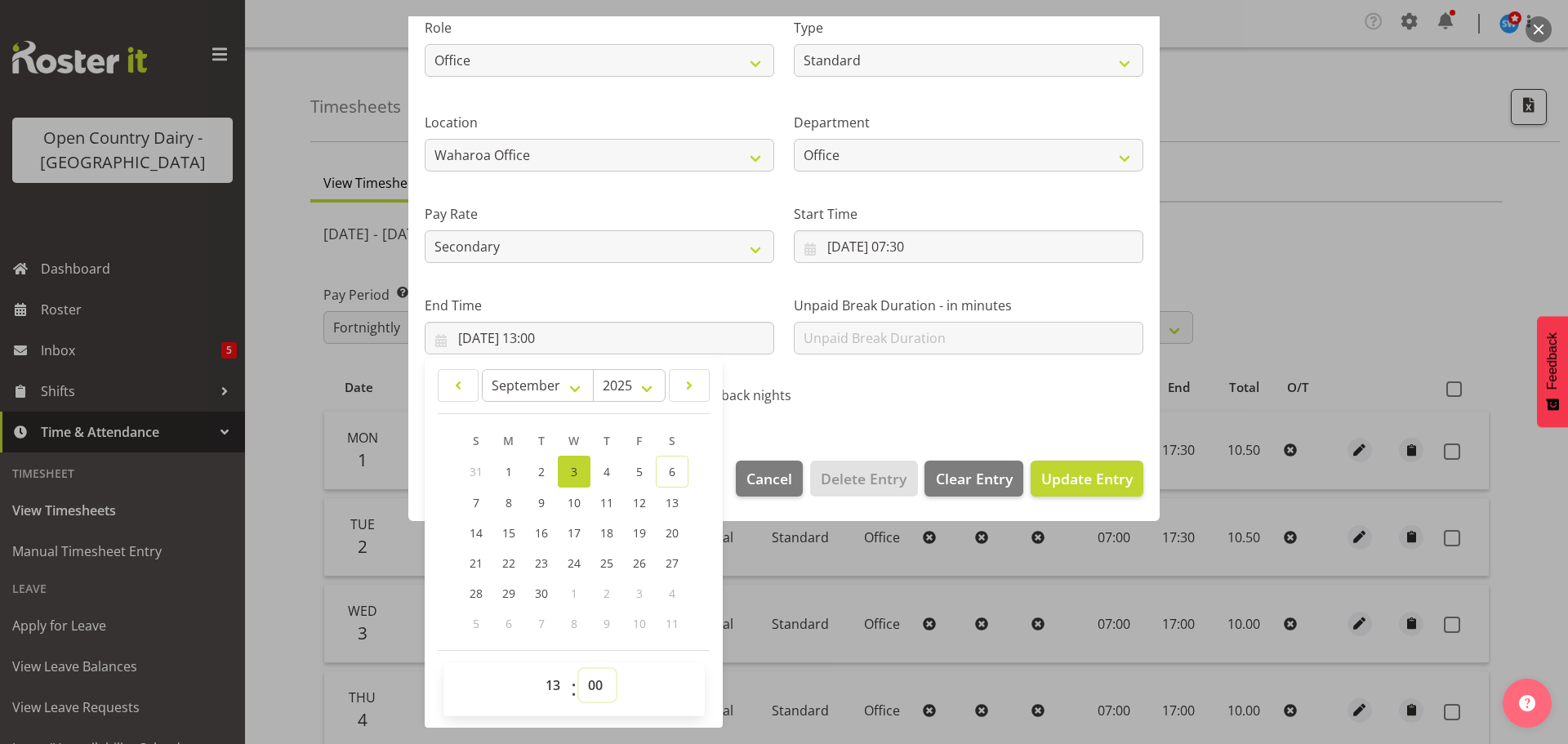
click at [593, 680] on select "00 01 02 03 04 05 06 07 08 09 10 11 12 13 14 15 16 17 18 19 20 21 22 23 24 25 2…" at bounding box center [597, 685] width 37 height 33
select select "30"
click at [579, 669] on select "00 01 02 03 04 05 06 07 08 09 10 11 12 13 14 15 16 17 18 19 20 21 22 23 24 25 2…" at bounding box center [597, 685] width 37 height 33
type input "03/09/2025, 13:30"
click at [1050, 480] on span "Update Entry" at bounding box center [1087, 478] width 92 height 19
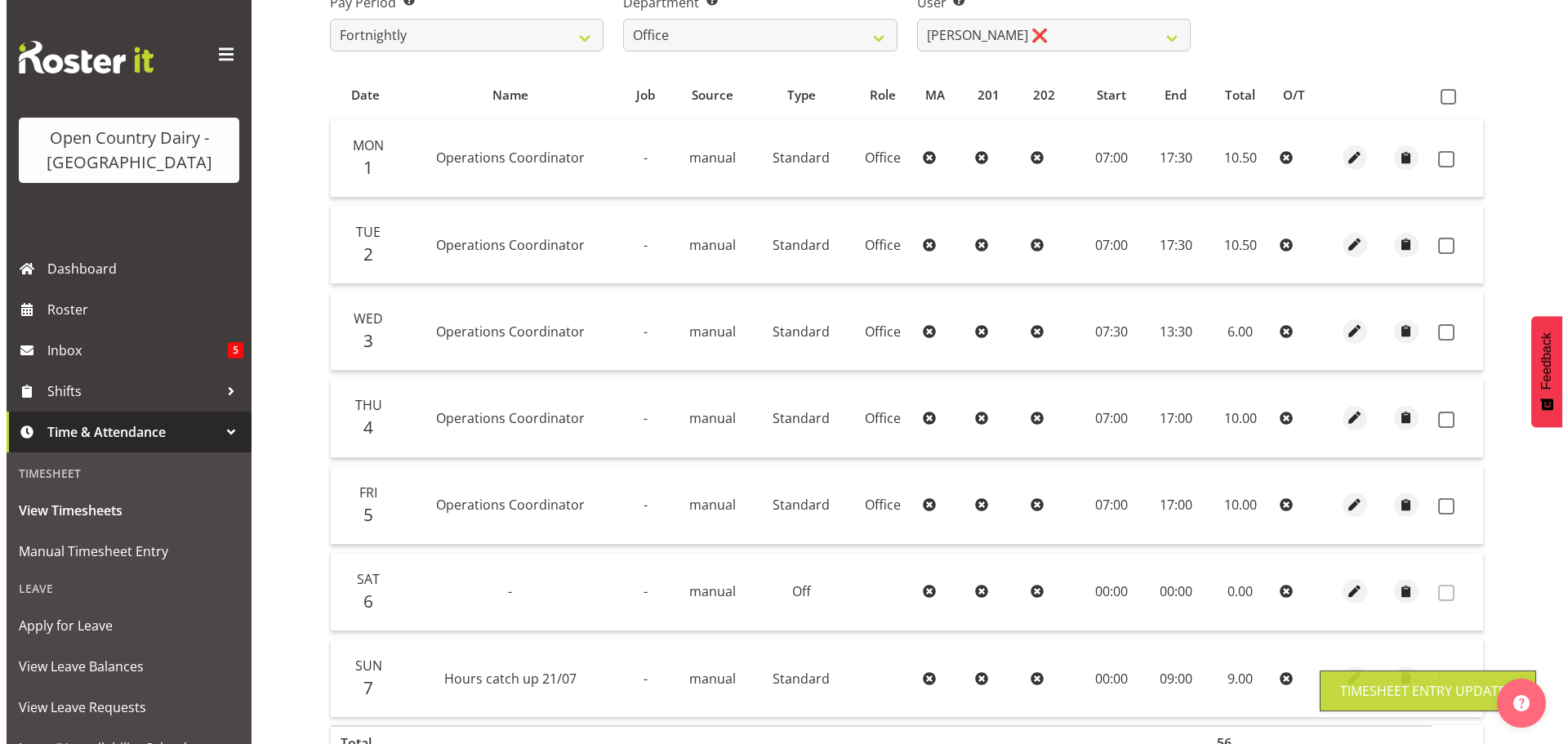
scroll to position [327, 0]
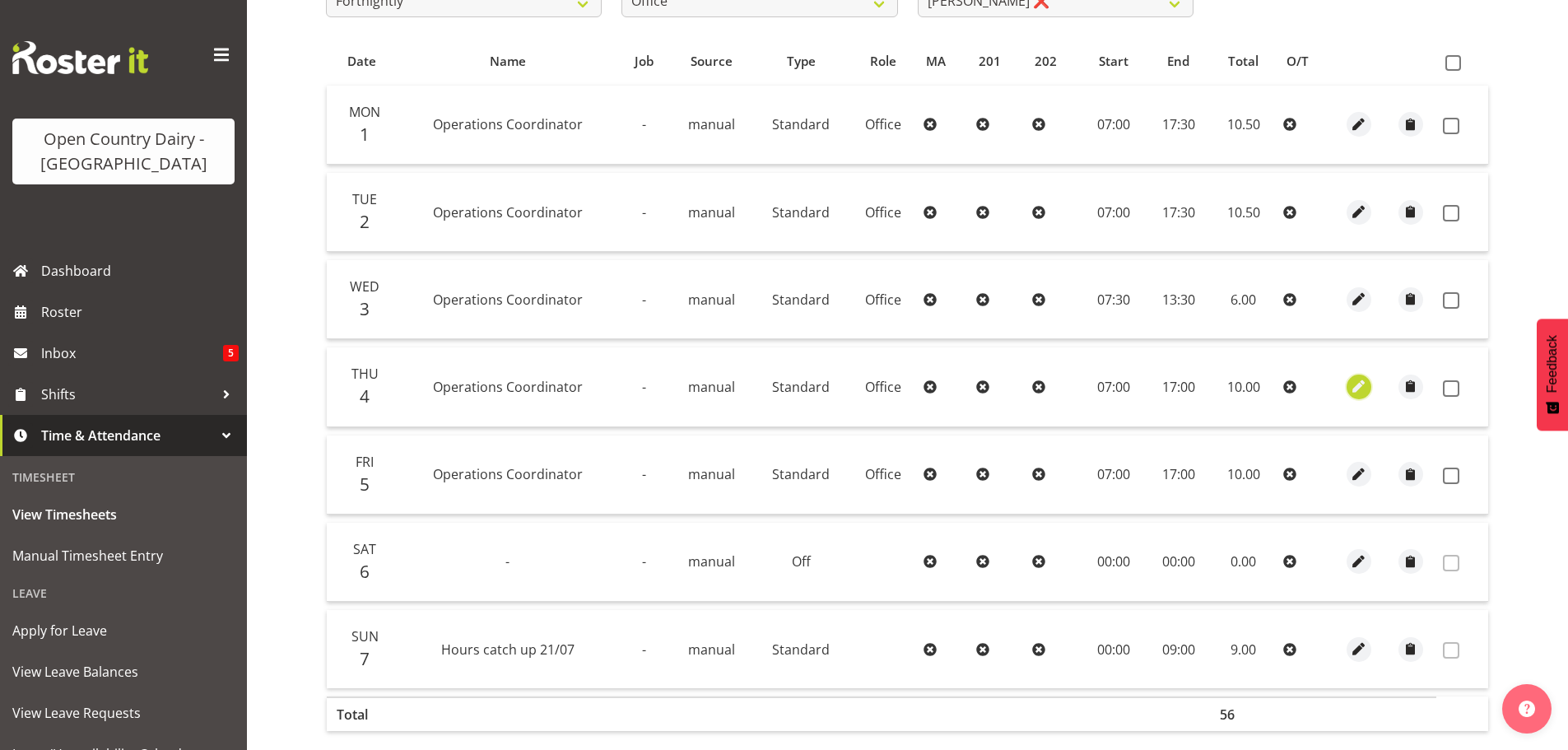
click at [1357, 384] on span "button" at bounding box center [1358, 386] width 19 height 19
select select "1169"
select select "Standard"
select select "secondary"
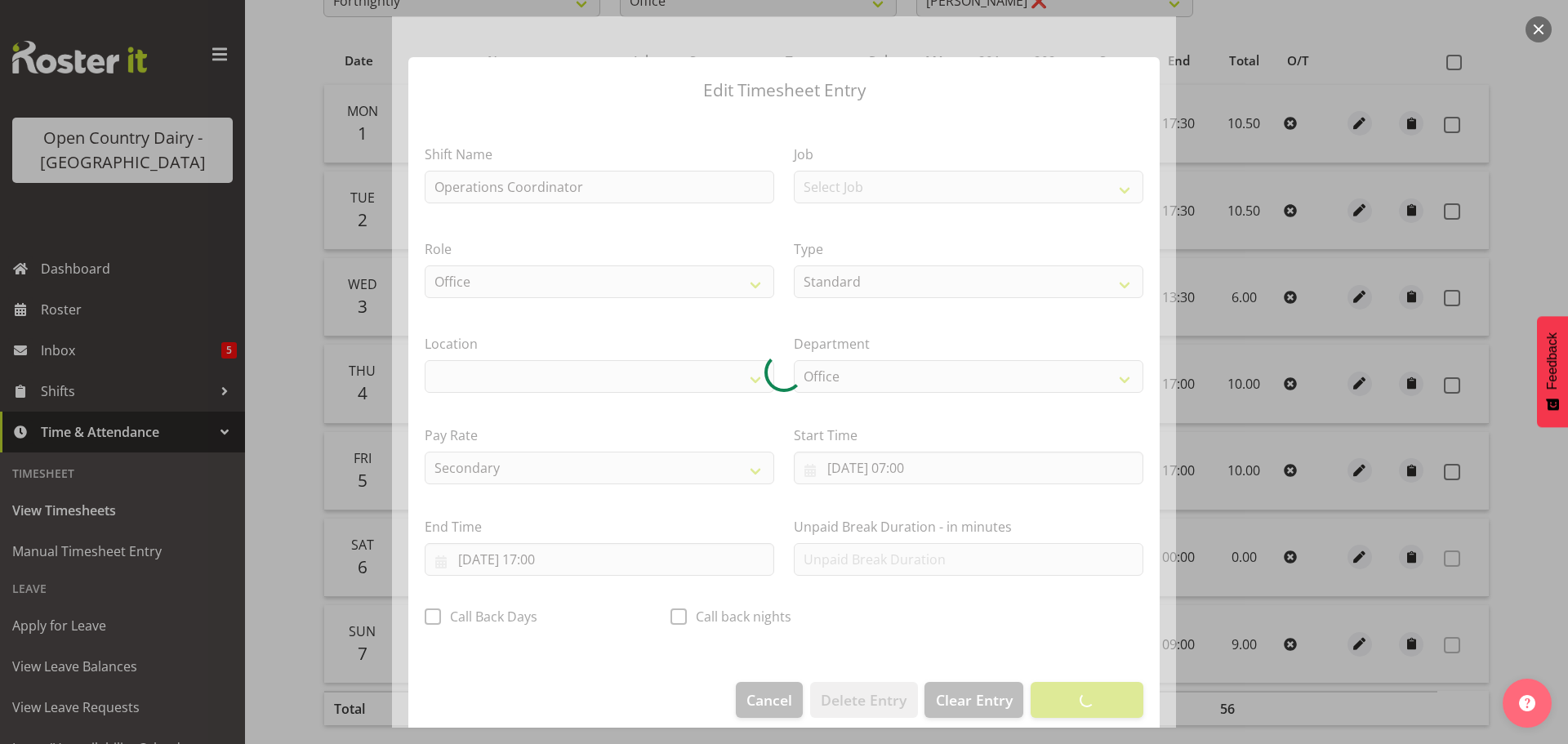
select select "1040"
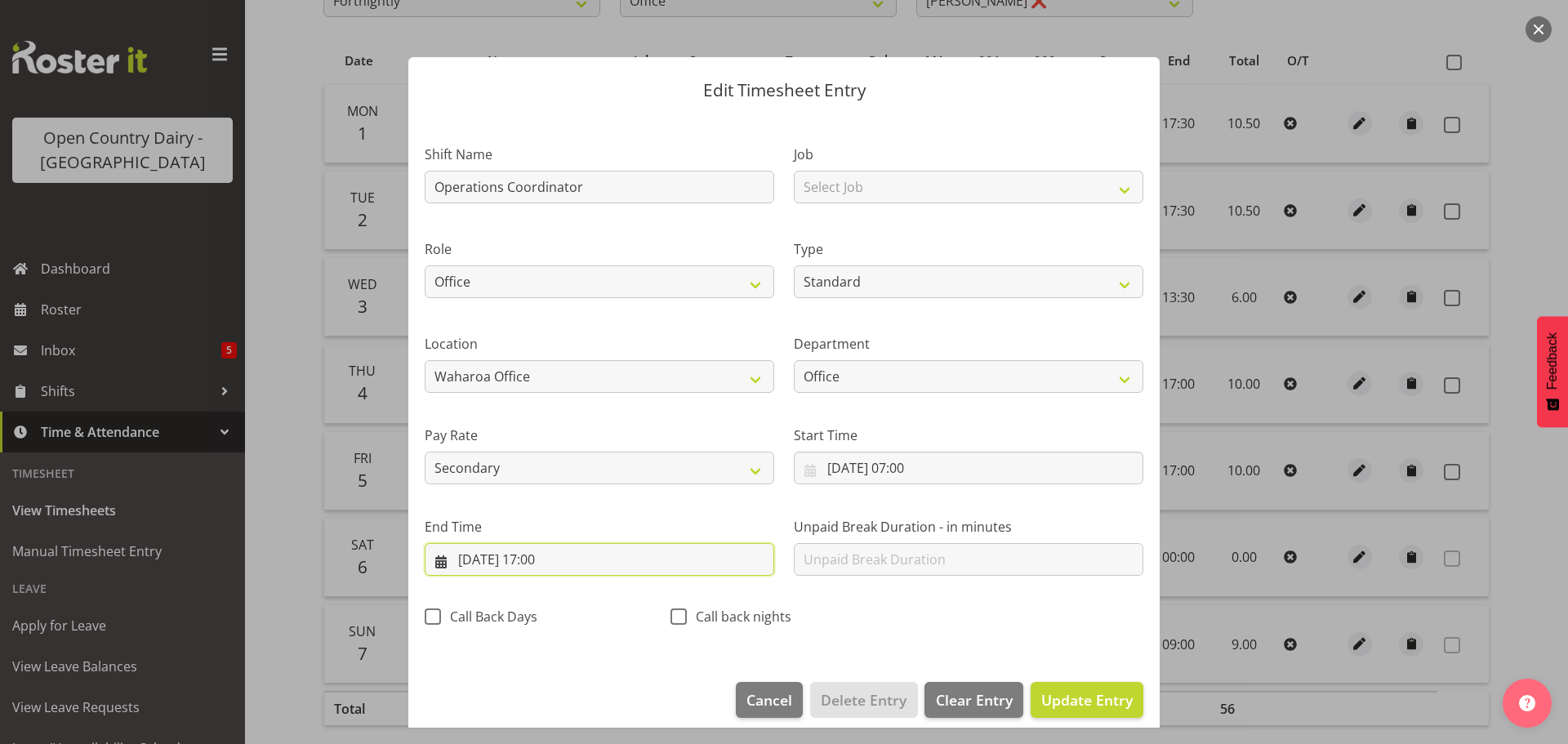
click at [562, 559] on input "04/09/2025, 17:00" at bounding box center [599, 559] width 349 height 33
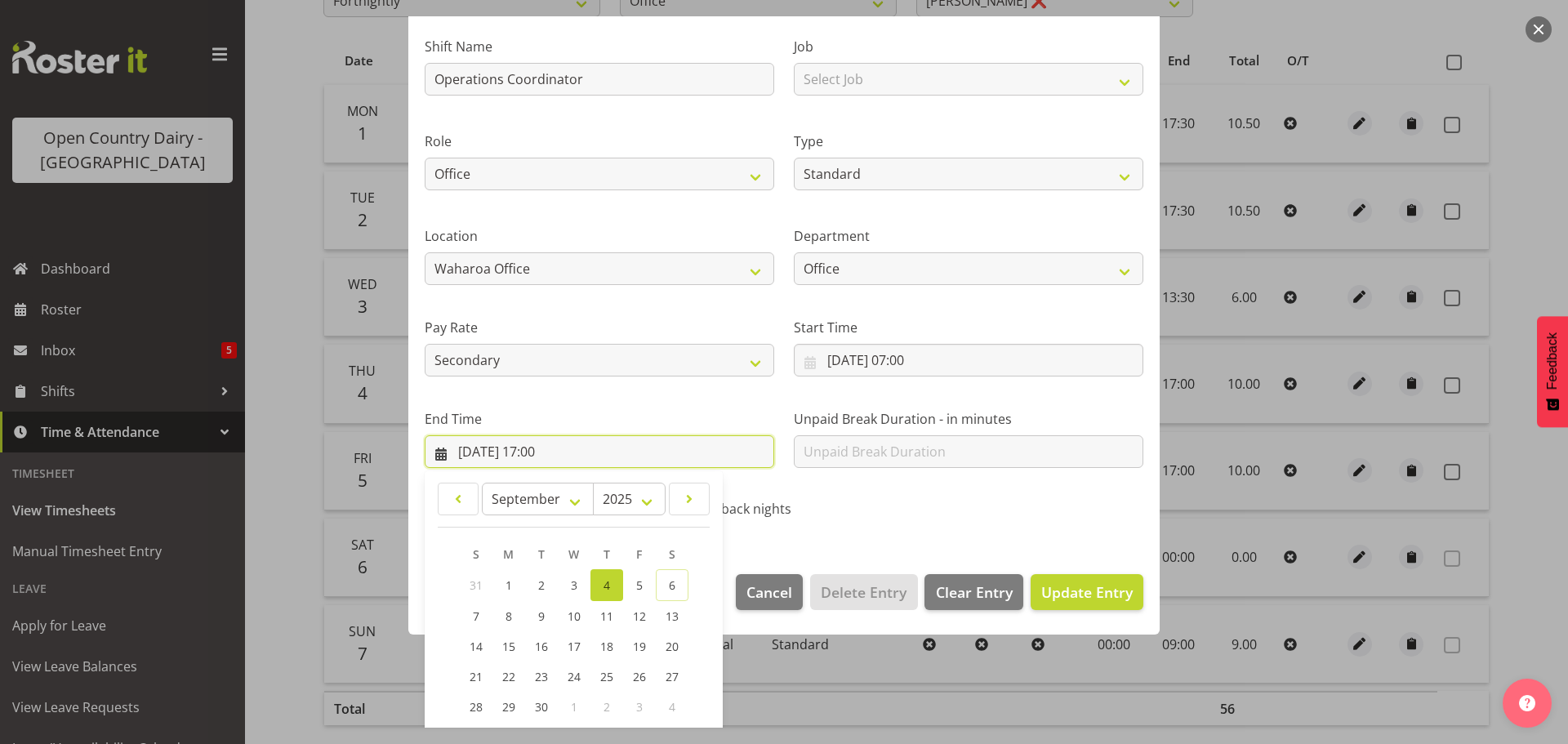
scroll to position [222, 0]
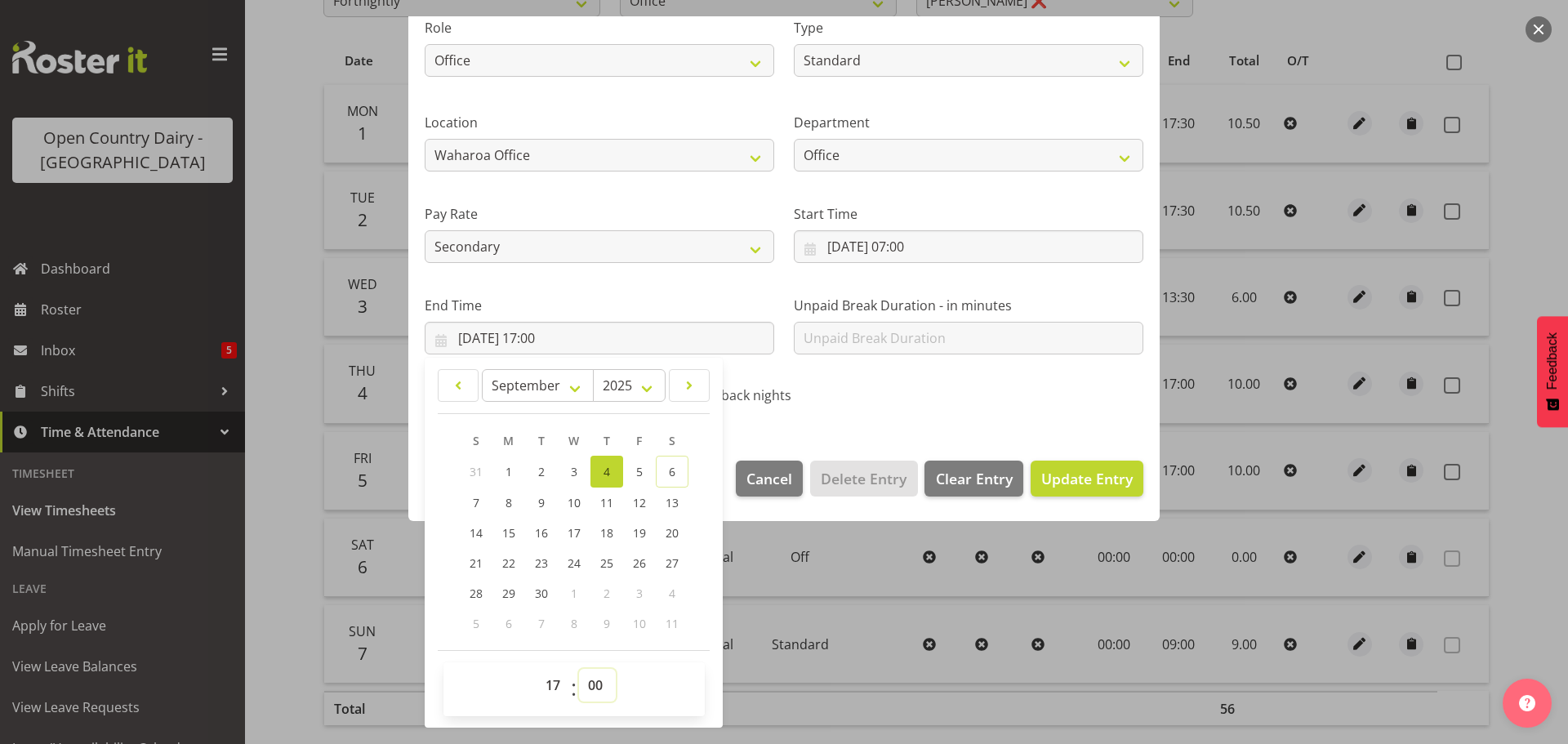
click at [595, 684] on select "00 01 02 03 04 05 06 07 08 09 10 11 12 13 14 15 16 17 18 19 20 21 22 23 24 25 2…" at bounding box center [597, 685] width 37 height 33
select select "30"
click at [579, 669] on select "00 01 02 03 04 05 06 07 08 09 10 11 12 13 14 15 16 17 18 19 20 21 22 23 24 25 2…" at bounding box center [597, 685] width 37 height 33
type input "04/09/2025, 17:30"
click at [1089, 473] on span "Update Entry" at bounding box center [1087, 478] width 92 height 19
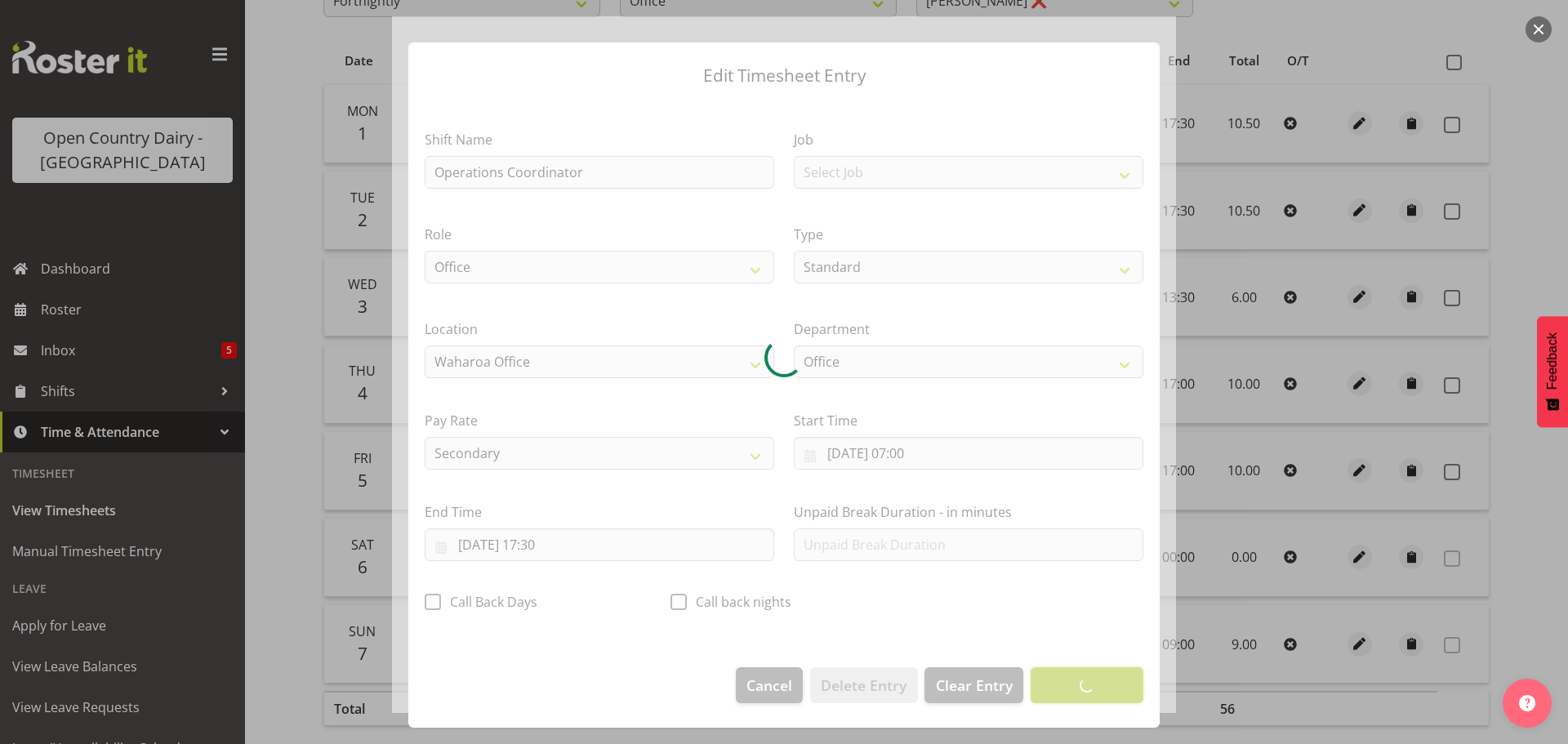
scroll to position [15, 0]
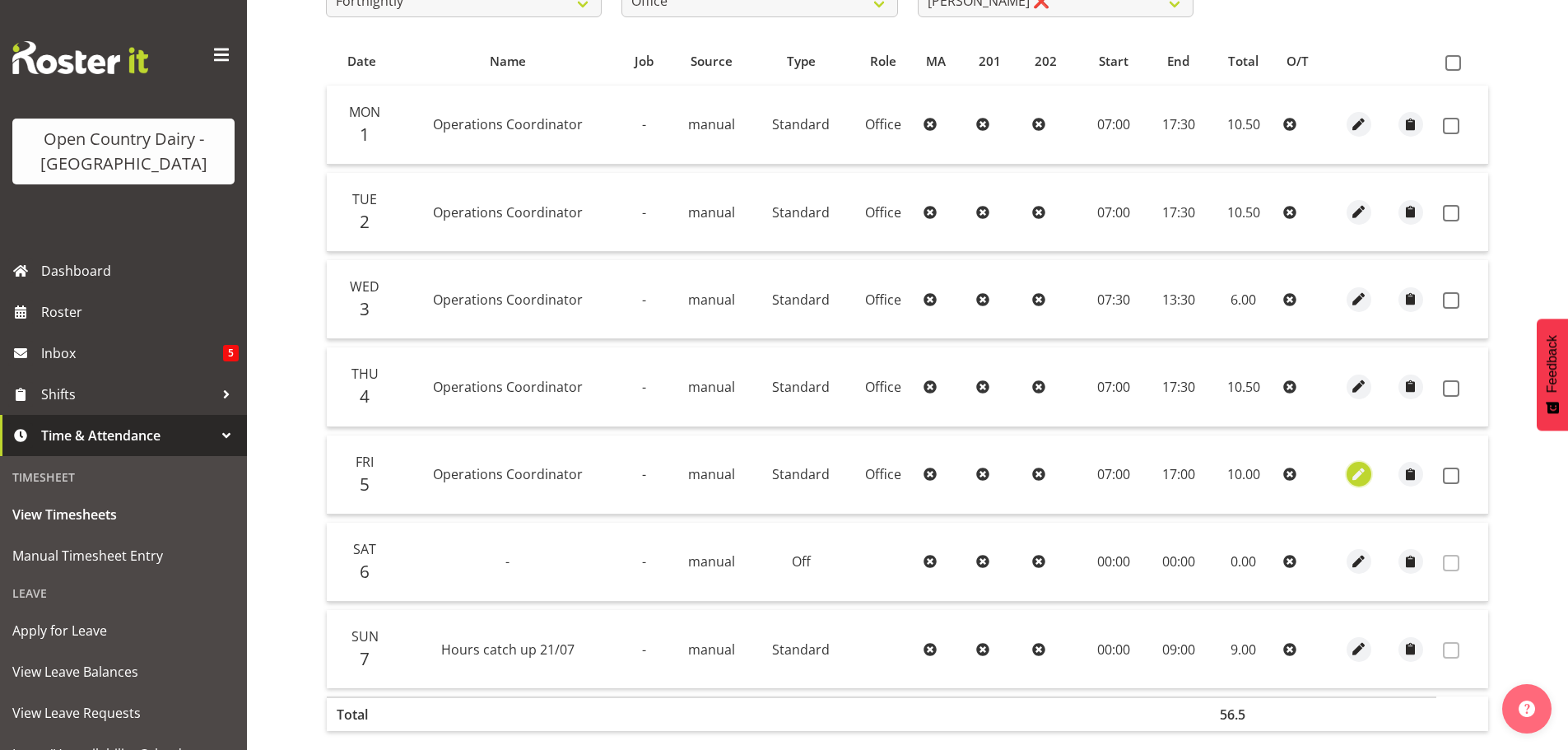
click at [1359, 475] on span "button" at bounding box center [1358, 474] width 19 height 19
select select "1169"
select select "Standard"
select select "secondary"
select select "8"
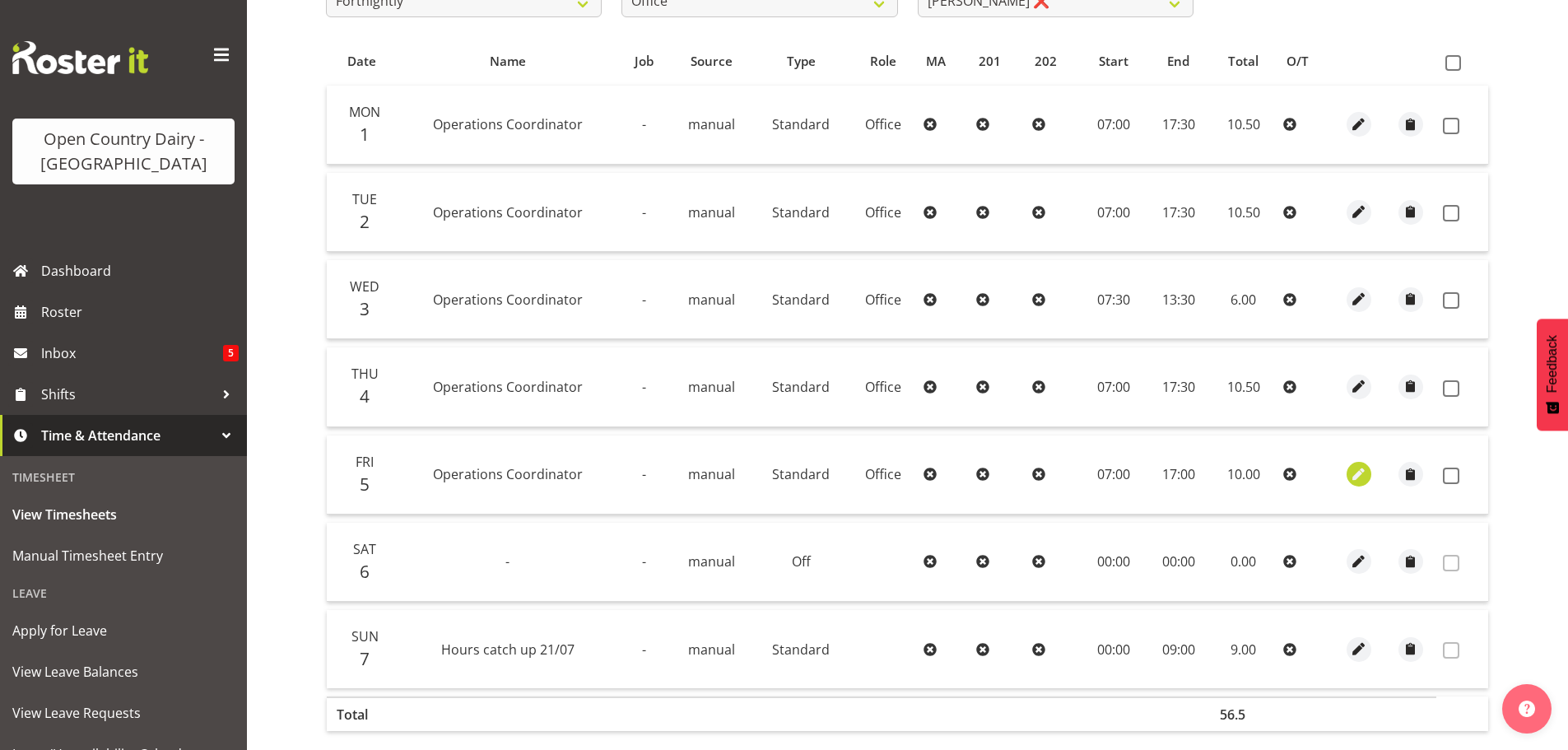
select select "2025"
select select "17"
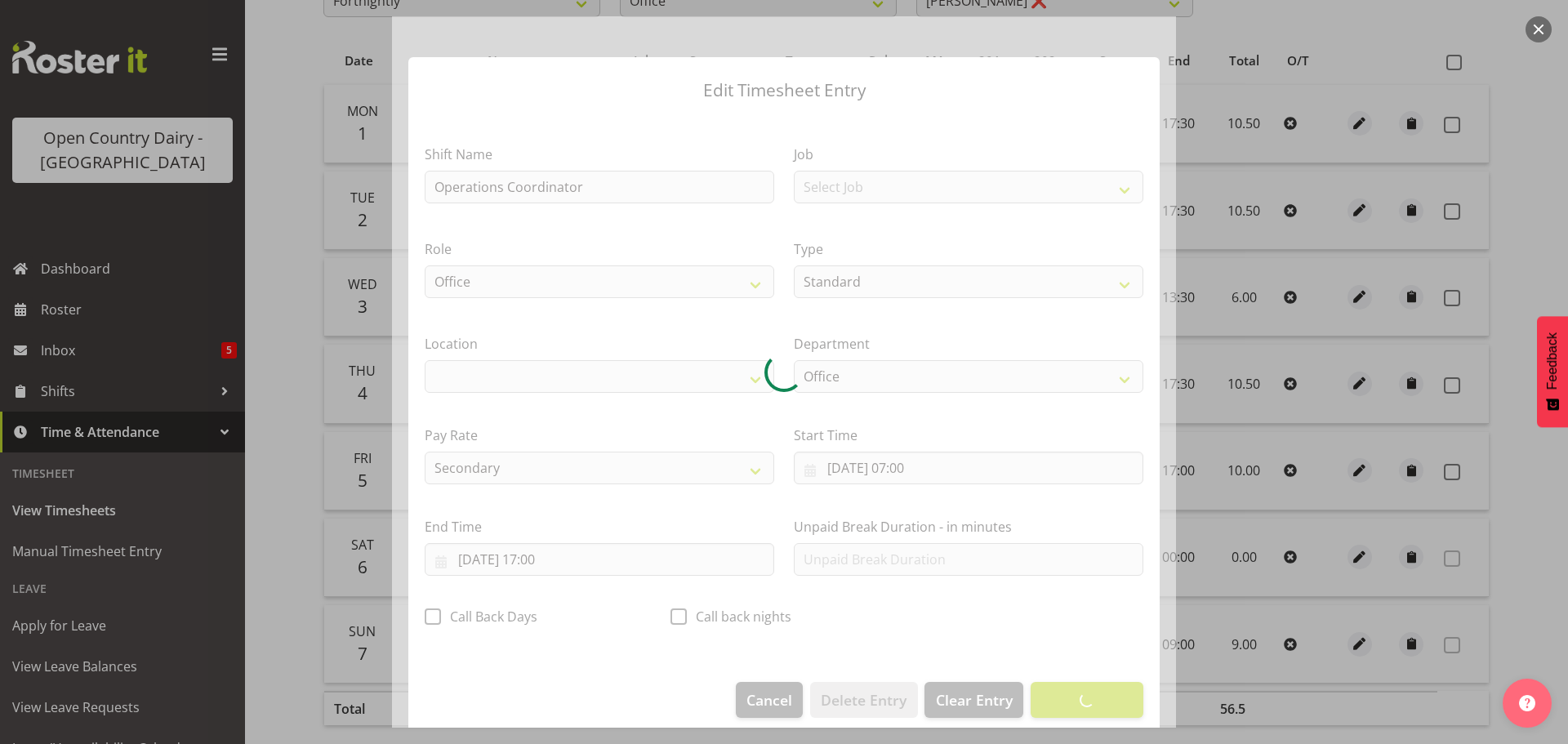
select select "1040"
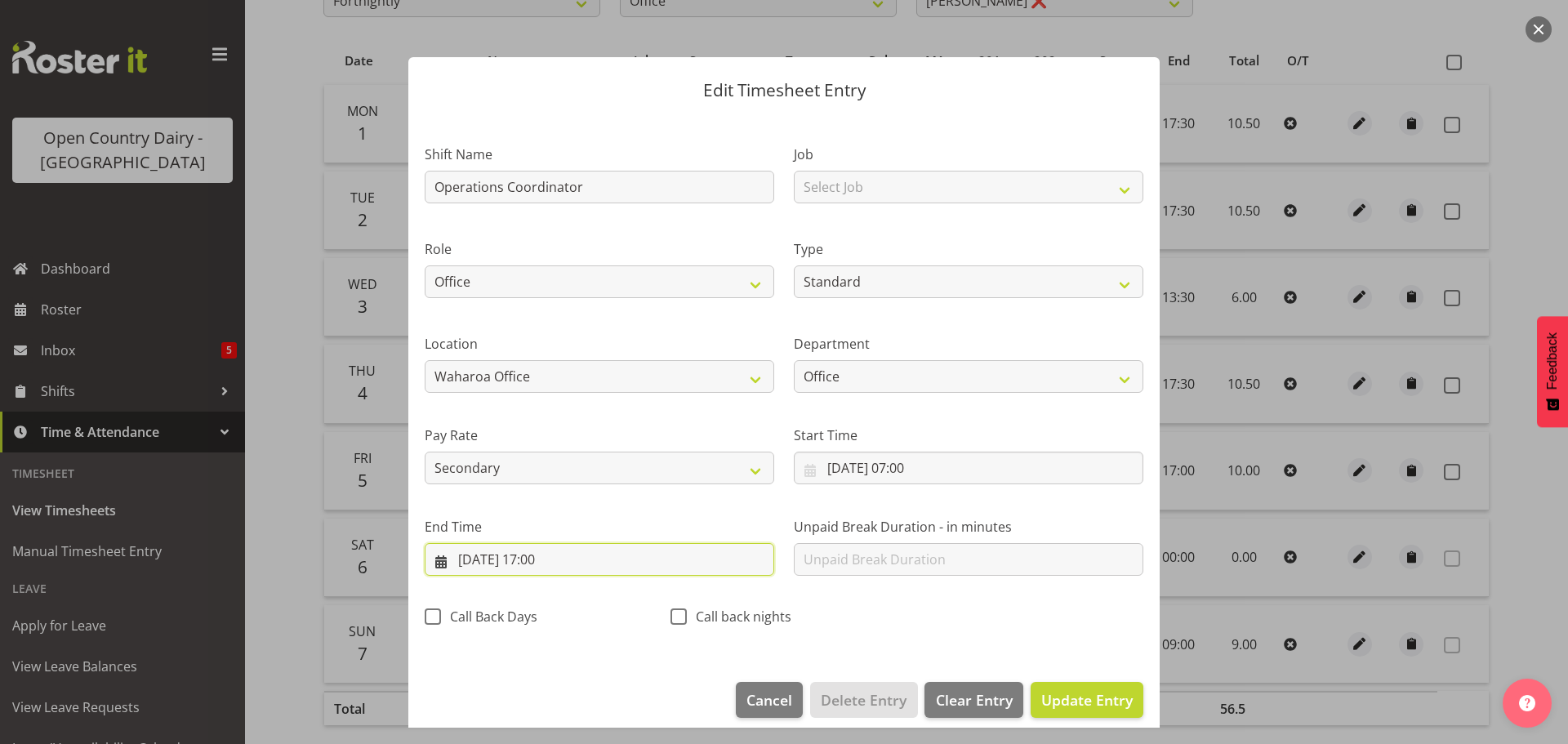
click at [553, 555] on input "05/09/2025, 17:00" at bounding box center [599, 559] width 349 height 33
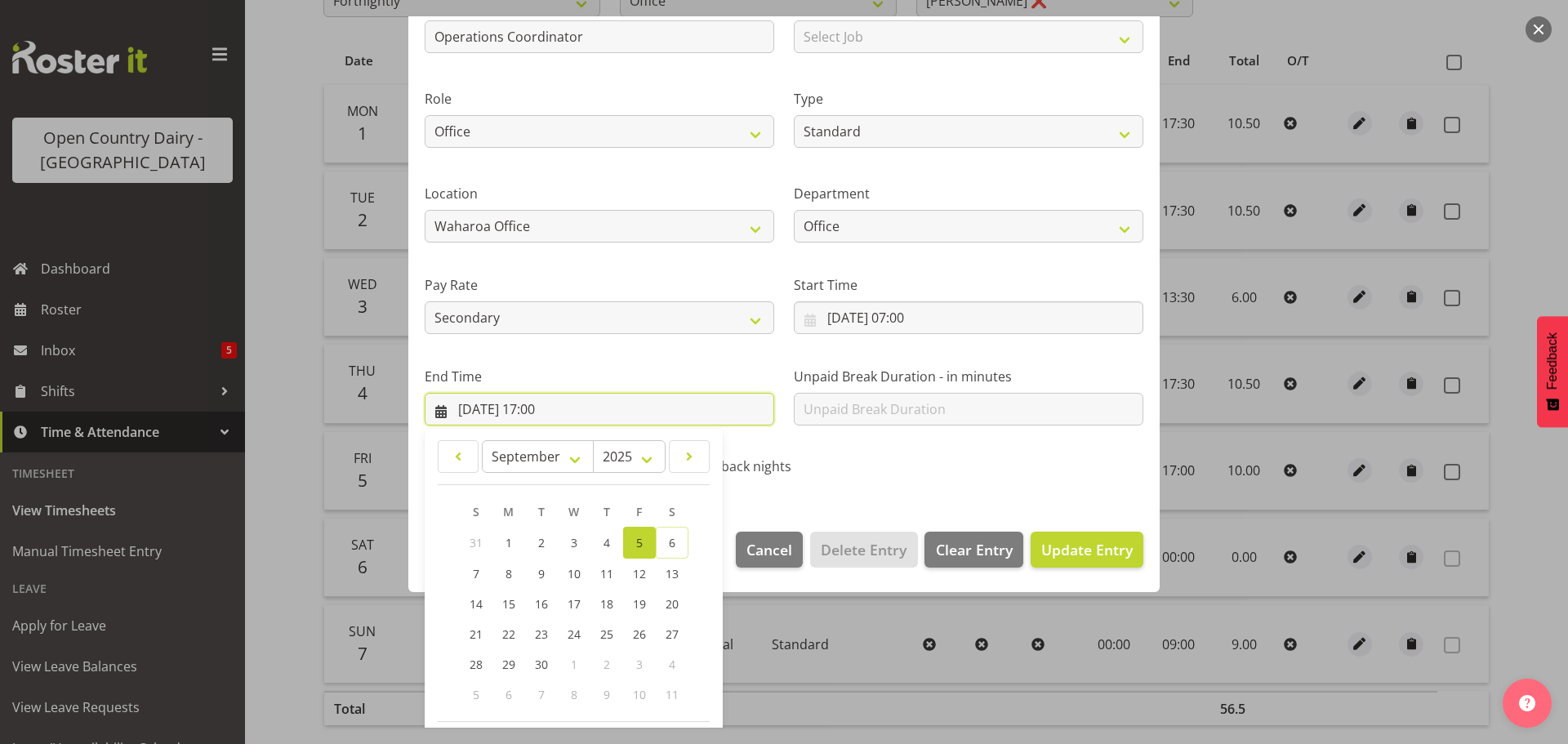
scroll to position [222, 0]
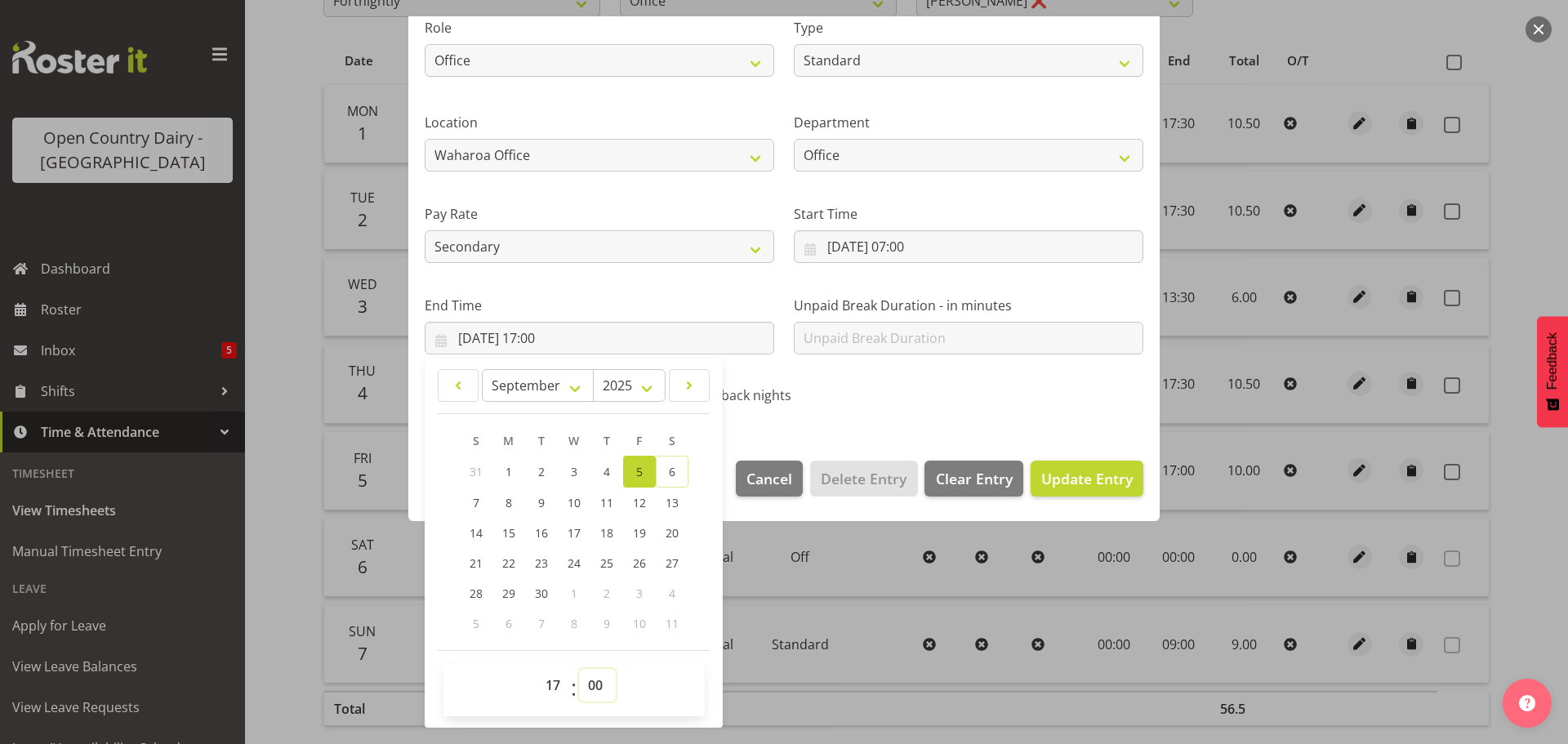
click at [588, 686] on select "00 01 02 03 04 05 06 07 08 09 10 11 12 13 14 15 16 17 18 19 20 21 22 23 24 25 2…" at bounding box center [597, 685] width 37 height 33
select select "30"
click at [579, 669] on select "00 01 02 03 04 05 06 07 08 09 10 11 12 13 14 15 16 17 18 19 20 21 22 23 24 25 2…" at bounding box center [597, 685] width 37 height 33
type input "05/09/2025, 17:30"
click at [1074, 479] on span "Update Entry" at bounding box center [1087, 478] width 92 height 19
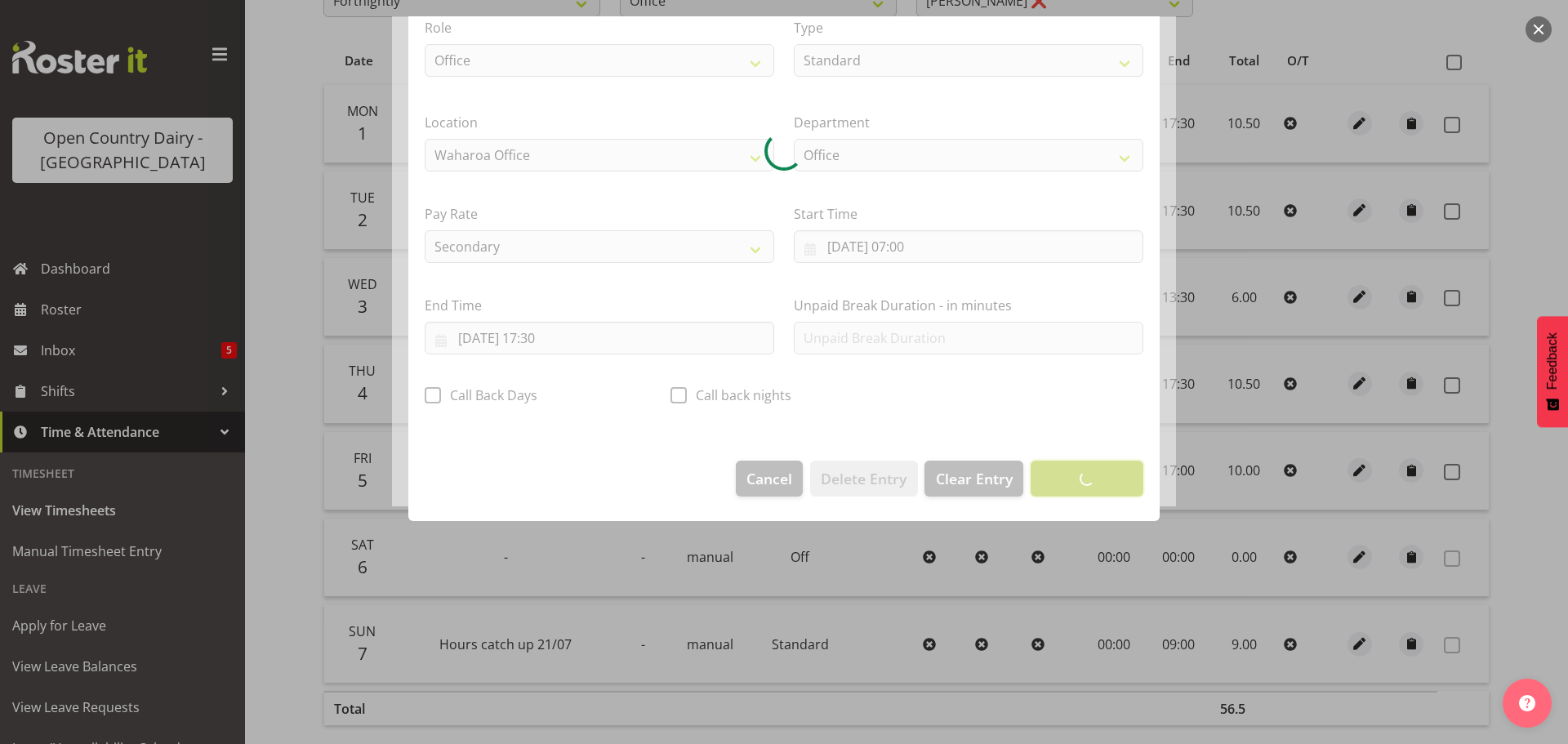
scroll to position [15, 0]
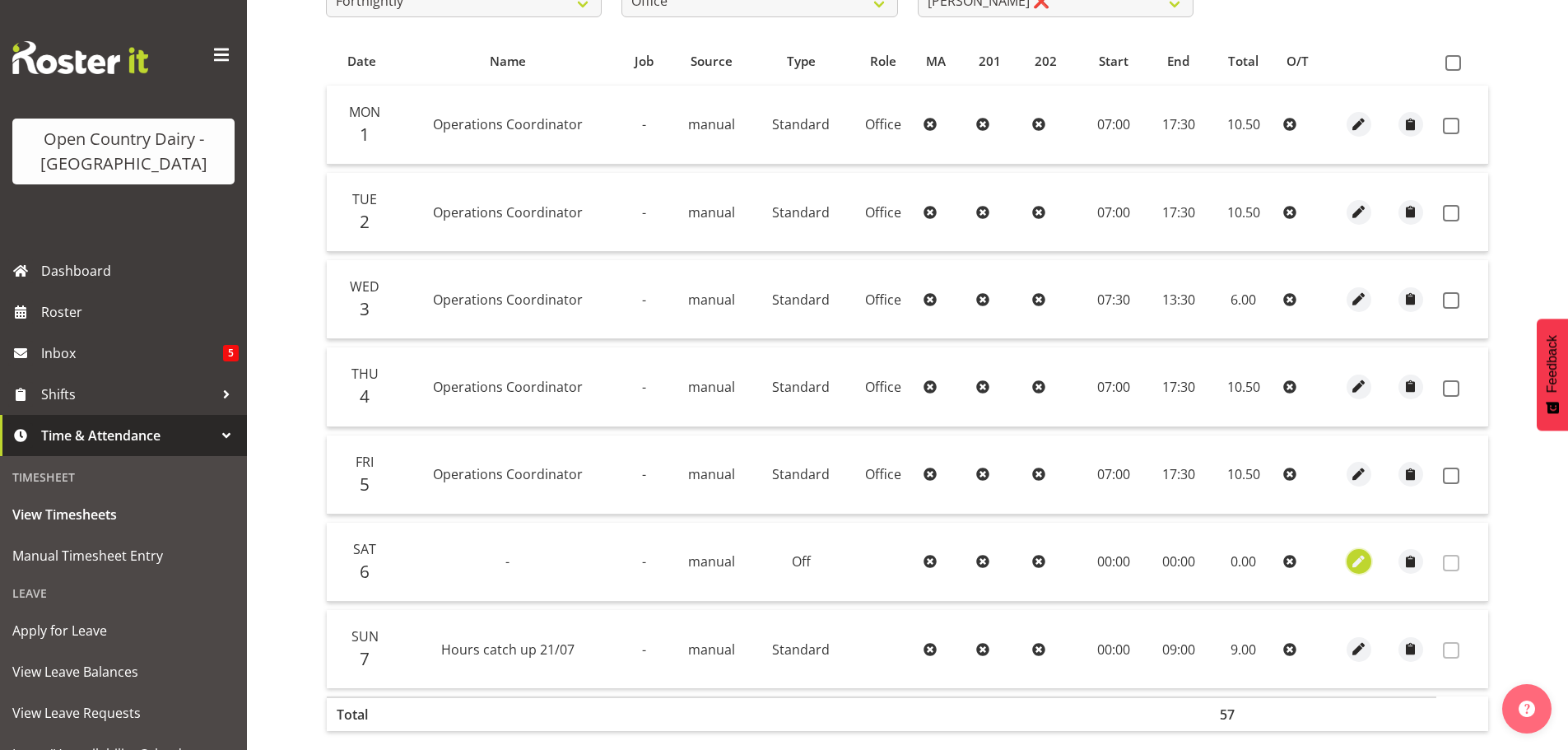
click at [1358, 560] on span "button" at bounding box center [1358, 561] width 19 height 19
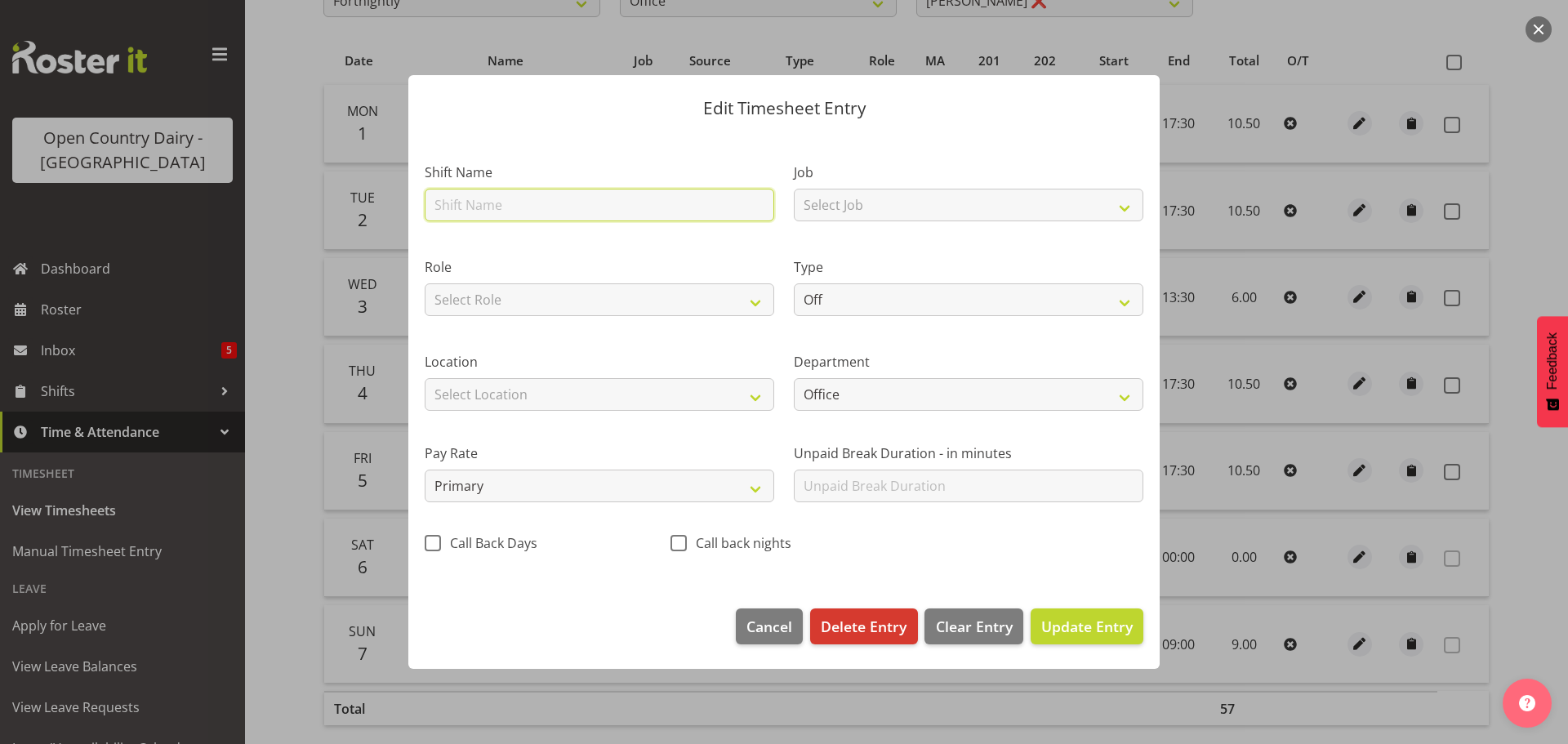
click at [589, 202] on input "text" at bounding box center [599, 205] width 349 height 33
type input "Operations Coordinator"
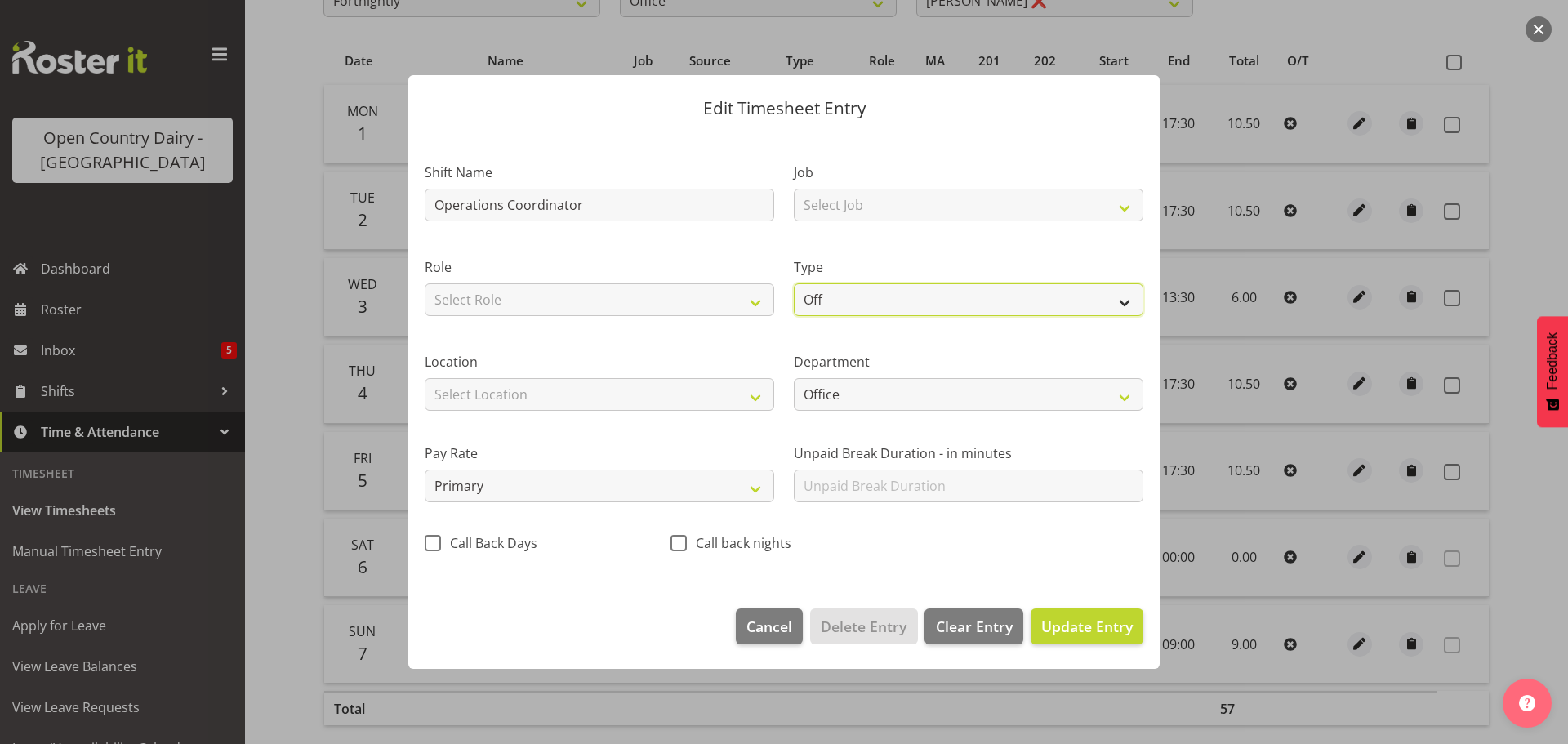
click at [908, 298] on select "Off Standard Public Holiday Public Holiday (Worked) Day In Lieu Annual Leave Si…" at bounding box center [968, 299] width 349 height 33
select select "Standard"
click at [793, 283] on select "Off Standard Public Holiday Public Holiday (Worked) Day In Lieu Annual Leave Si…" at bounding box center [968, 299] width 349 height 33
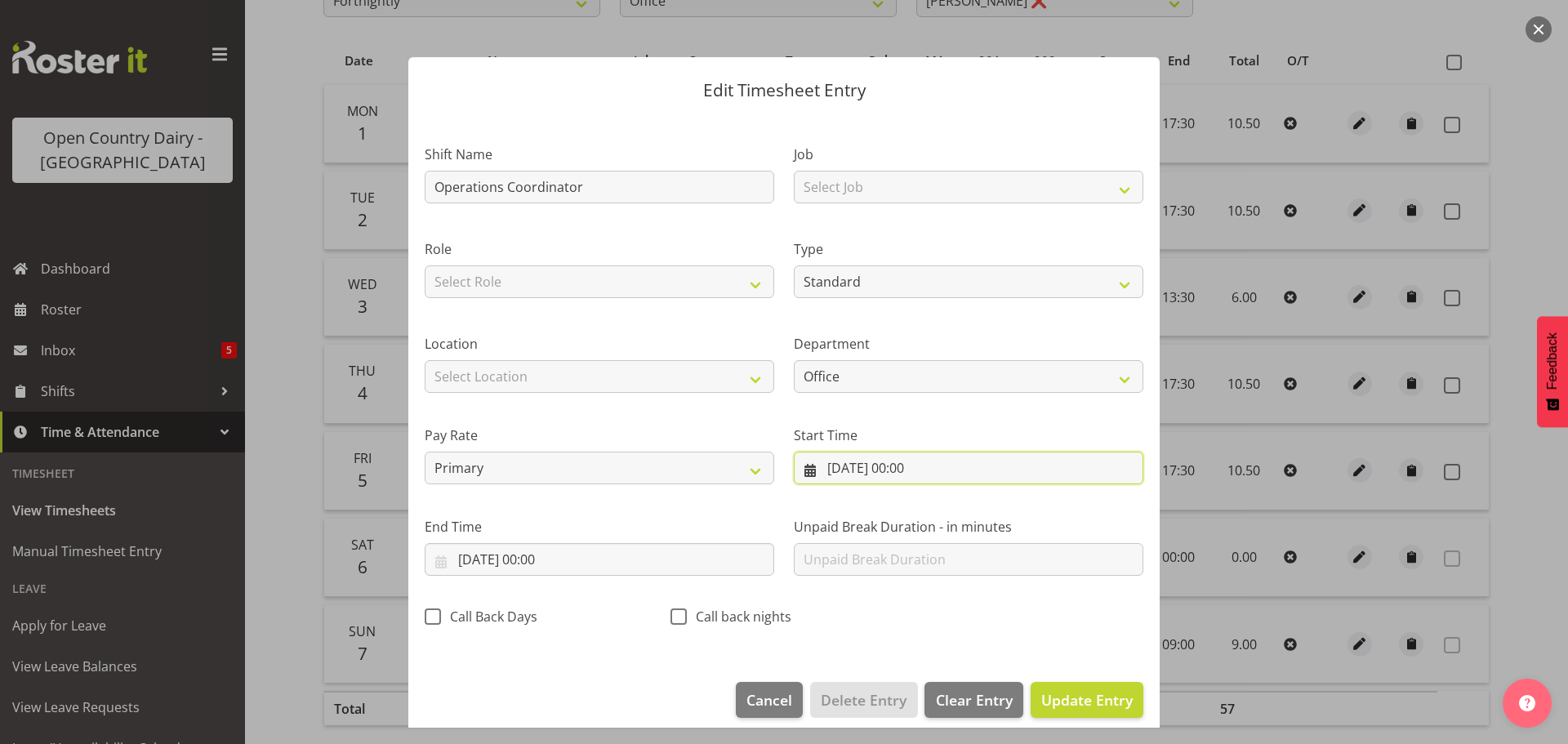
click at [912, 466] on input "06/09/2025, 00:00" at bounding box center [968, 468] width 349 height 33
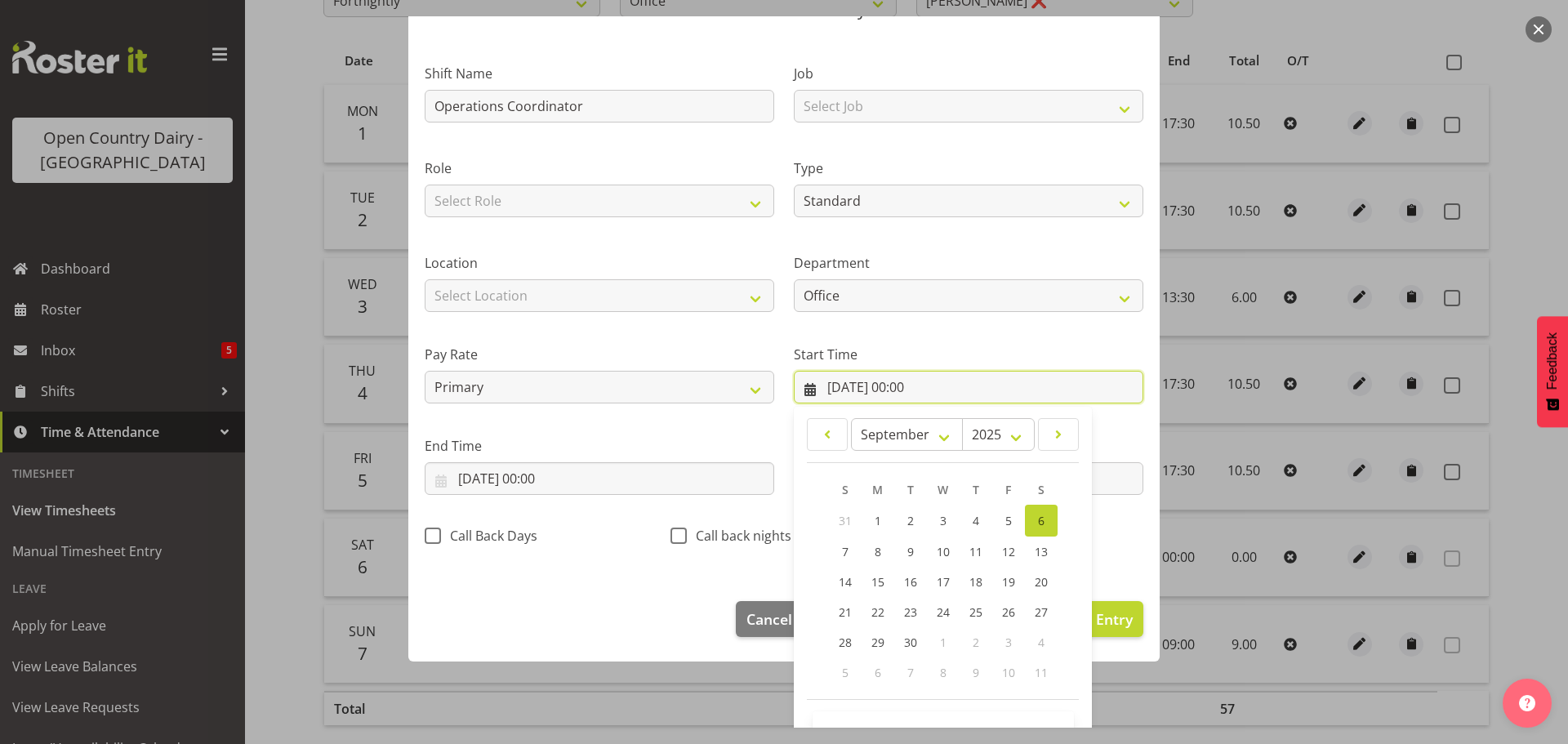
scroll to position [130, 0]
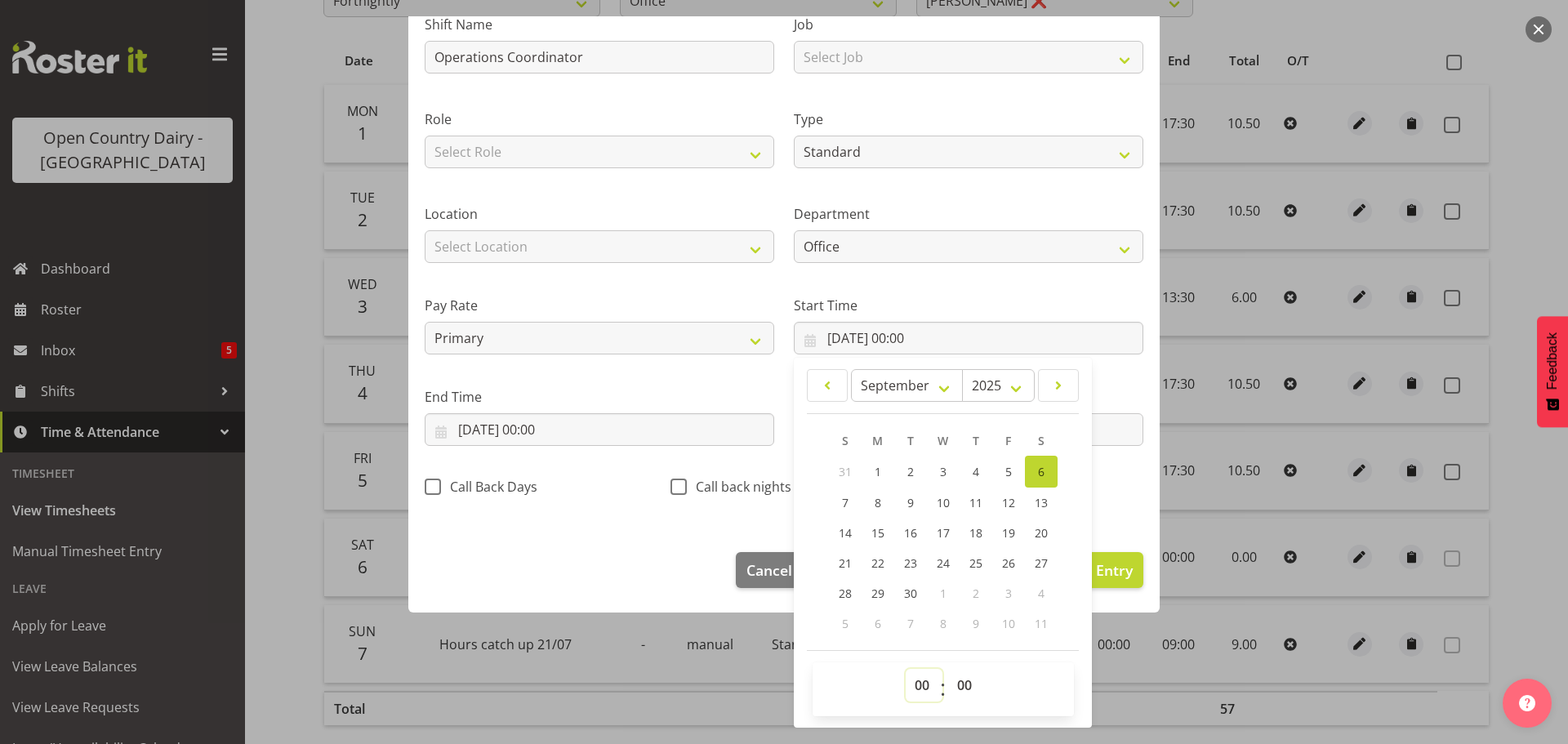
click at [911, 680] on select "00 01 02 03 04 05 06 07 08 09 10 11 12 13 14 15 16 17 18 19 20 21 22 23" at bounding box center [924, 685] width 37 height 33
select select "7"
click at [905, 669] on select "00 01 02 03 04 05 06 07 08 09 10 11 12 13 14 15 16 17 18 19 20 21 22 23" at bounding box center [924, 685] width 37 height 33
type input "06/09/2025, 07:00"
click at [544, 427] on input "06/09/2025, 00:00" at bounding box center [599, 429] width 349 height 33
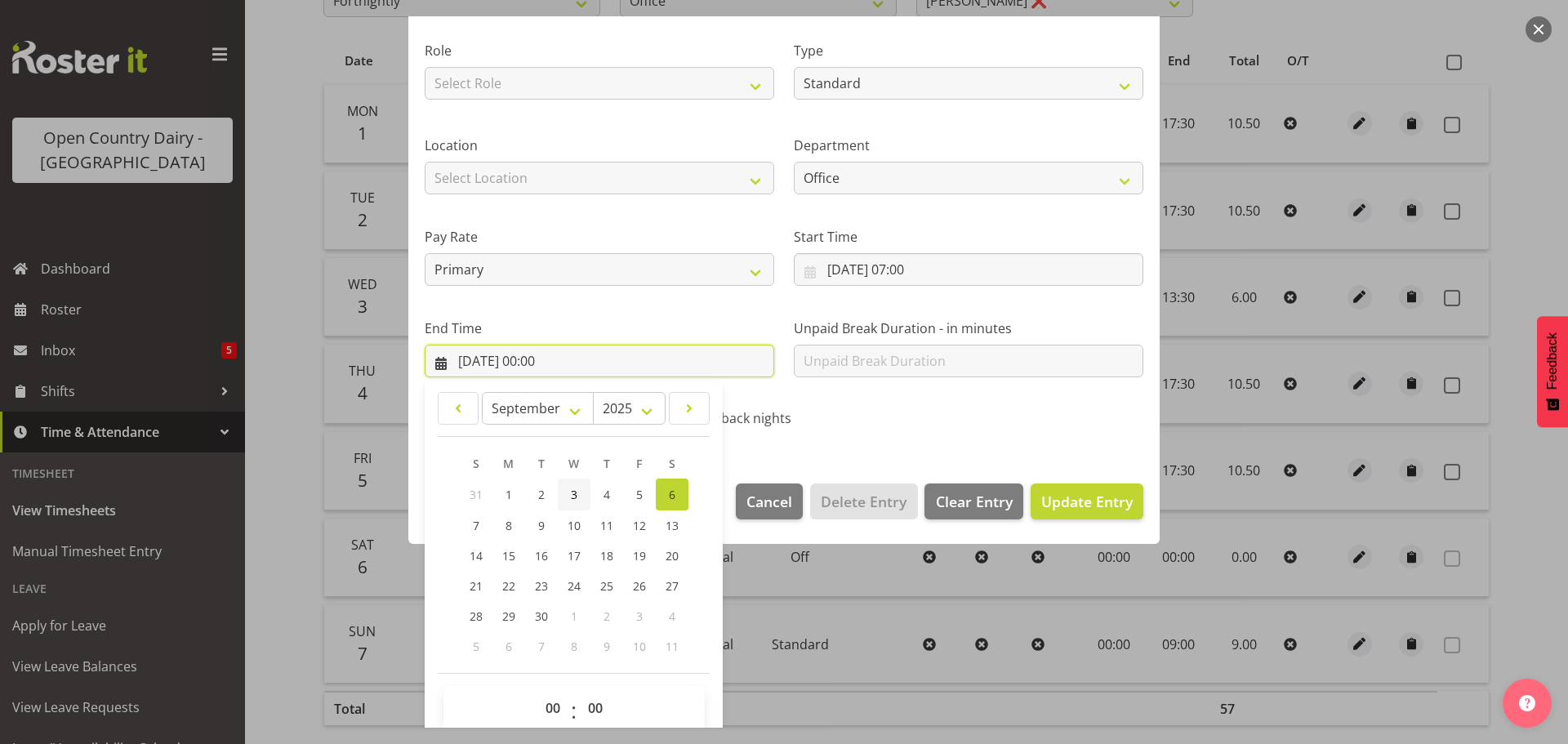
scroll to position [222, 0]
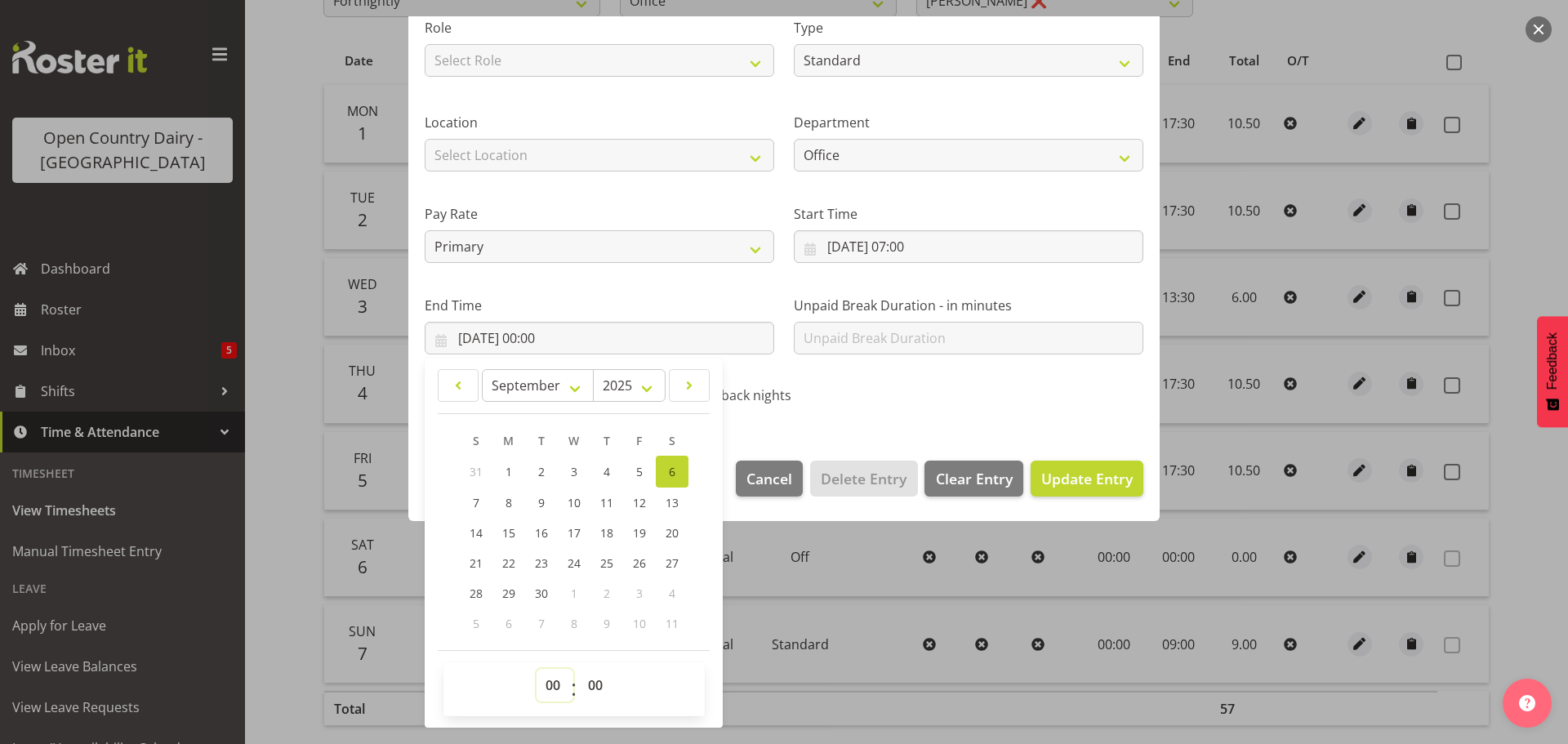
click at [549, 684] on select "00 01 02 03 04 05 06 07 08 09 10 11 12 13 14 15 16 17 18 19 20 21 22 23" at bounding box center [555, 685] width 37 height 33
select select "15"
click at [536, 669] on select "00 01 02 03 04 05 06 07 08 09 10 11 12 13 14 15 16 17 18 19 20 21 22 23" at bounding box center [555, 685] width 37 height 33
type input "06/09/2025, 15:00"
click at [1076, 479] on span "Update Entry" at bounding box center [1087, 478] width 92 height 19
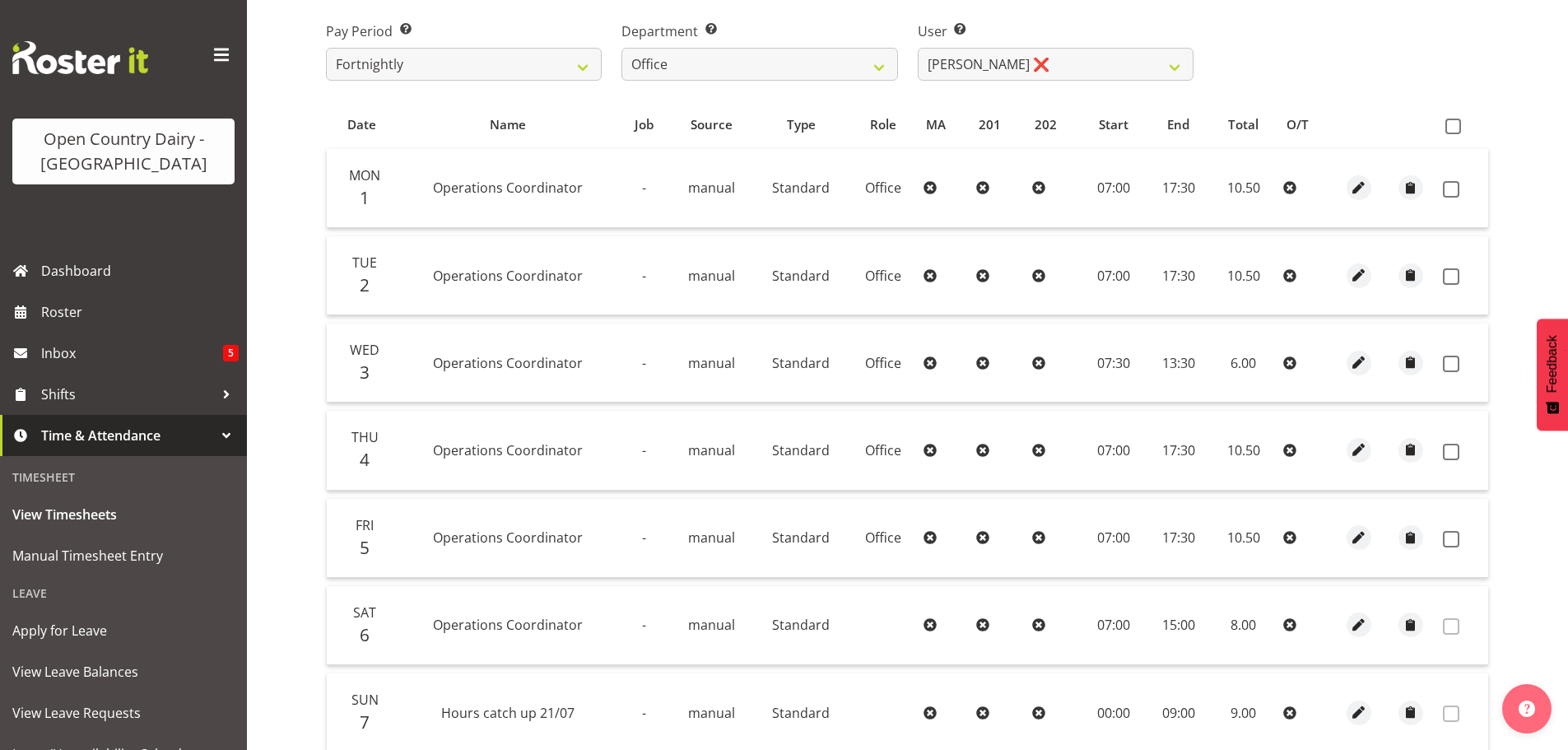
scroll to position [84, 0]
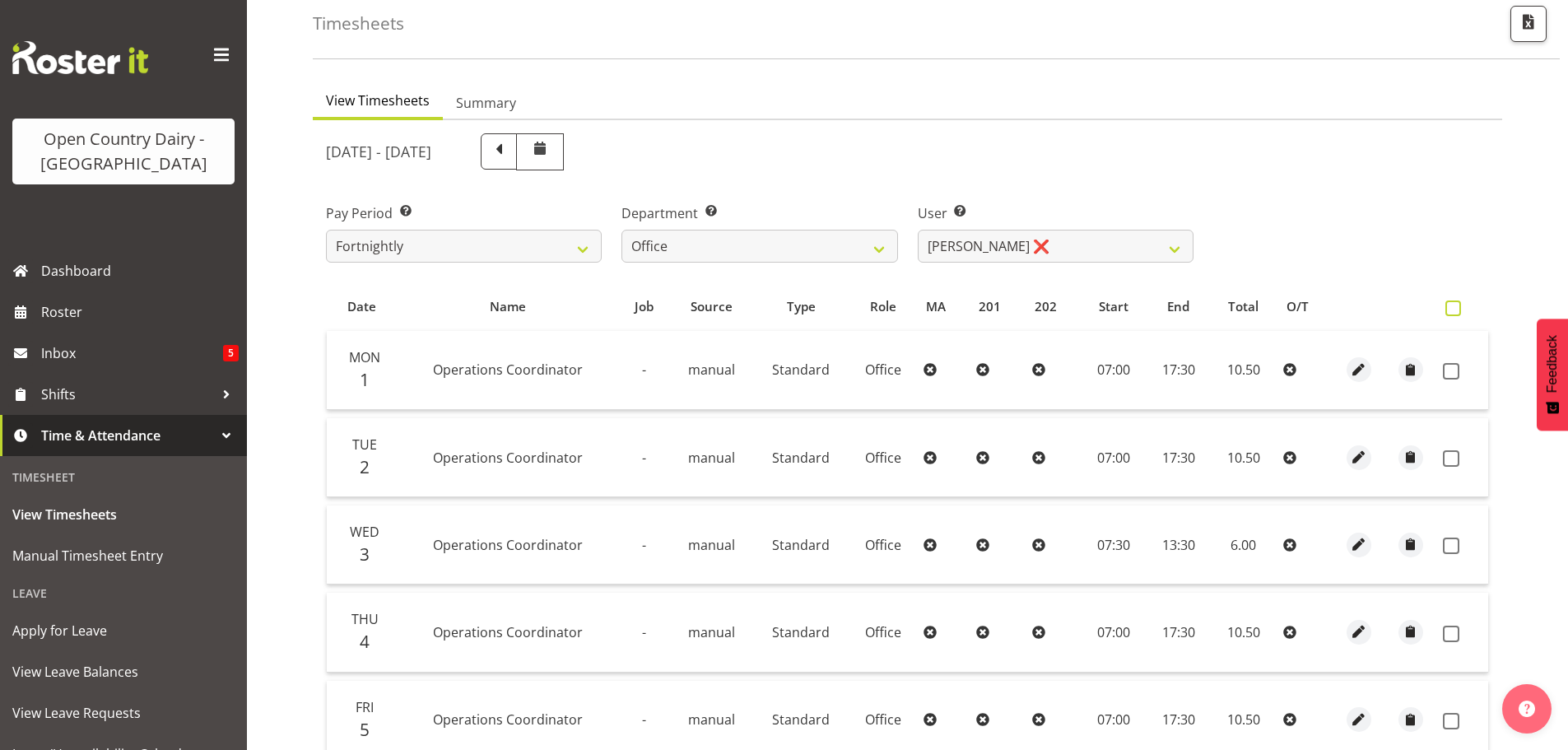
click at [1449, 306] on span at bounding box center [1453, 309] width 16 height 16
click at [1449, 306] on input "checkbox" at bounding box center [1451, 309] width 11 height 11
checkbox input "true"
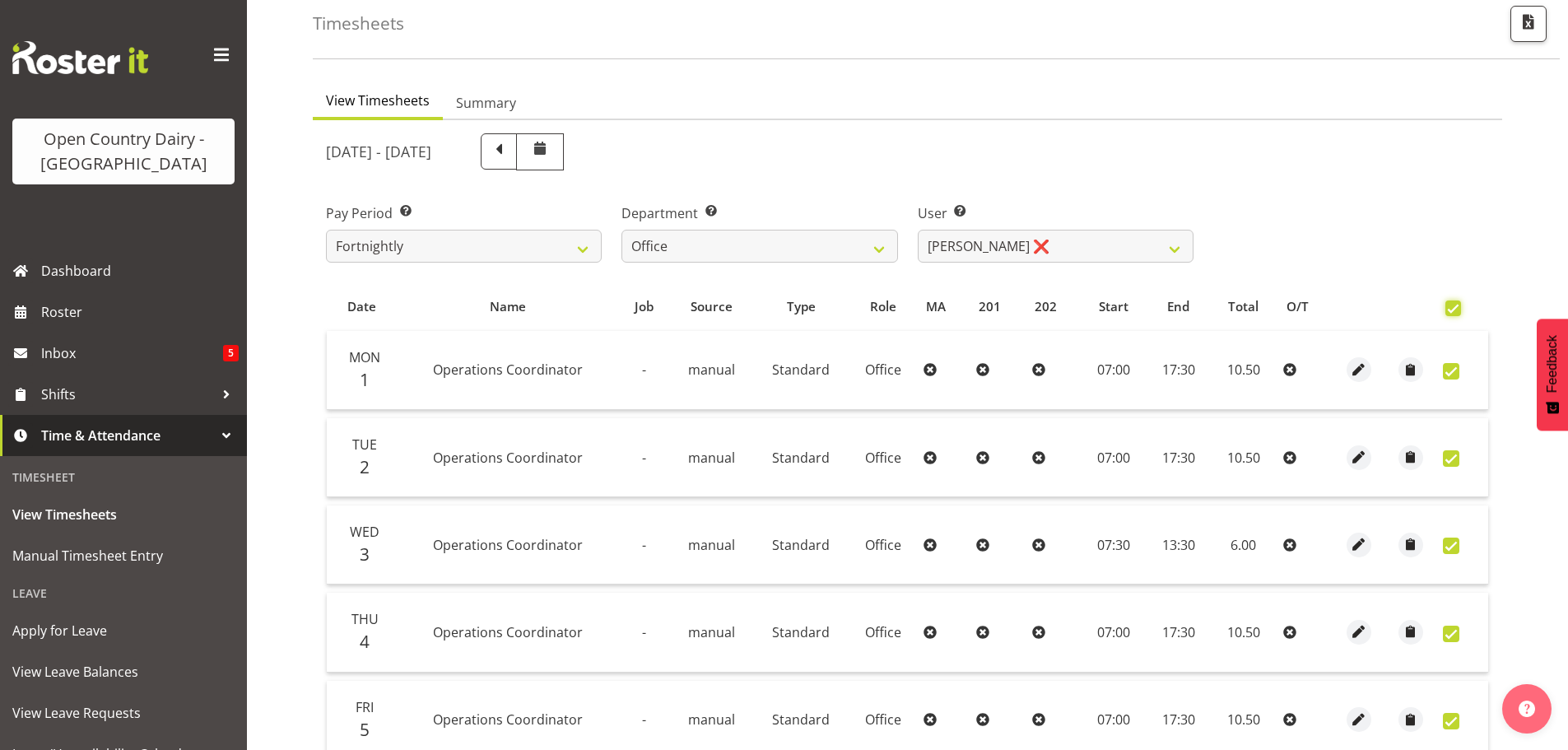
checkbox input "true"
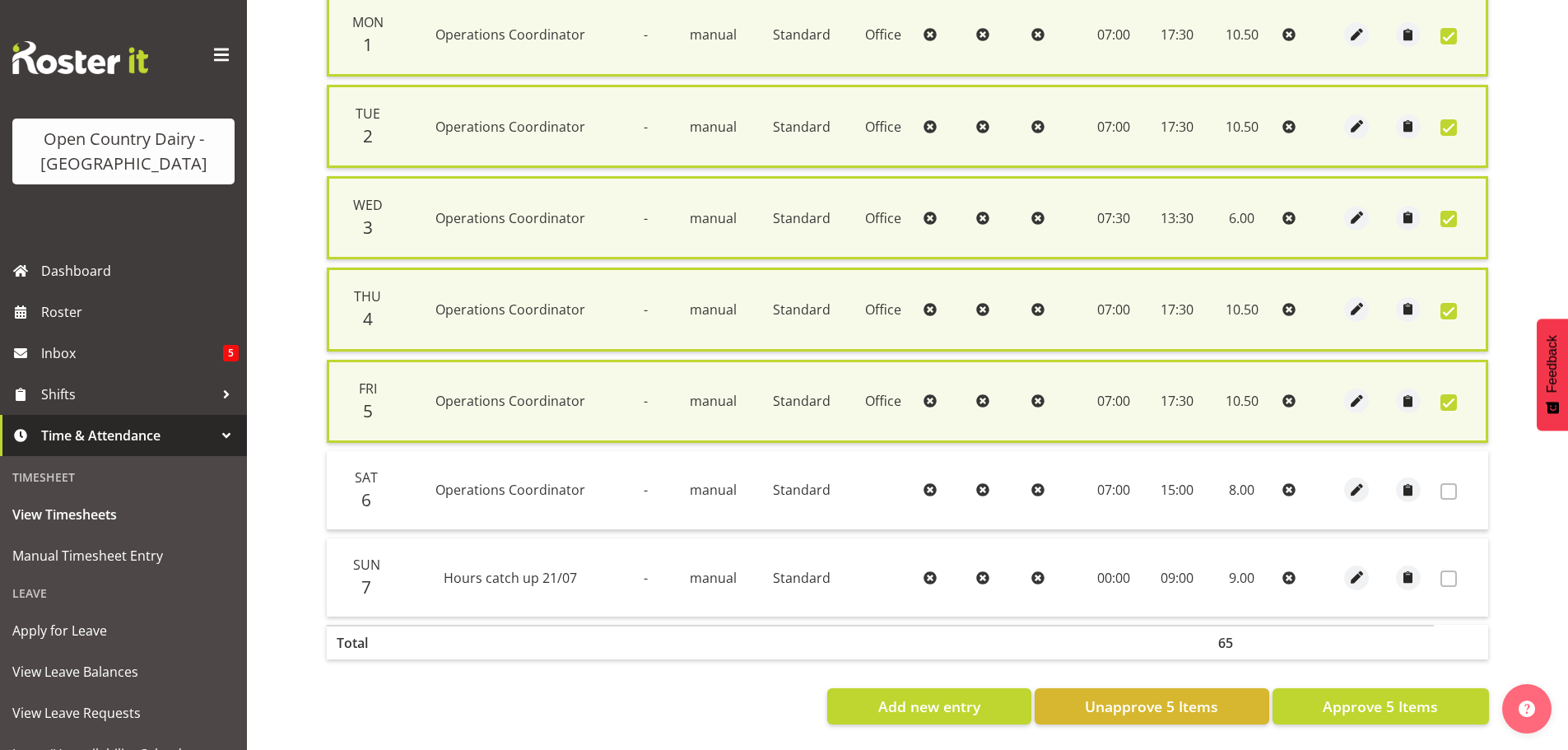
scroll to position [434, 0]
click at [1383, 696] on span "Approve 5 Items" at bounding box center [1380, 706] width 116 height 21
checkbox input "false"
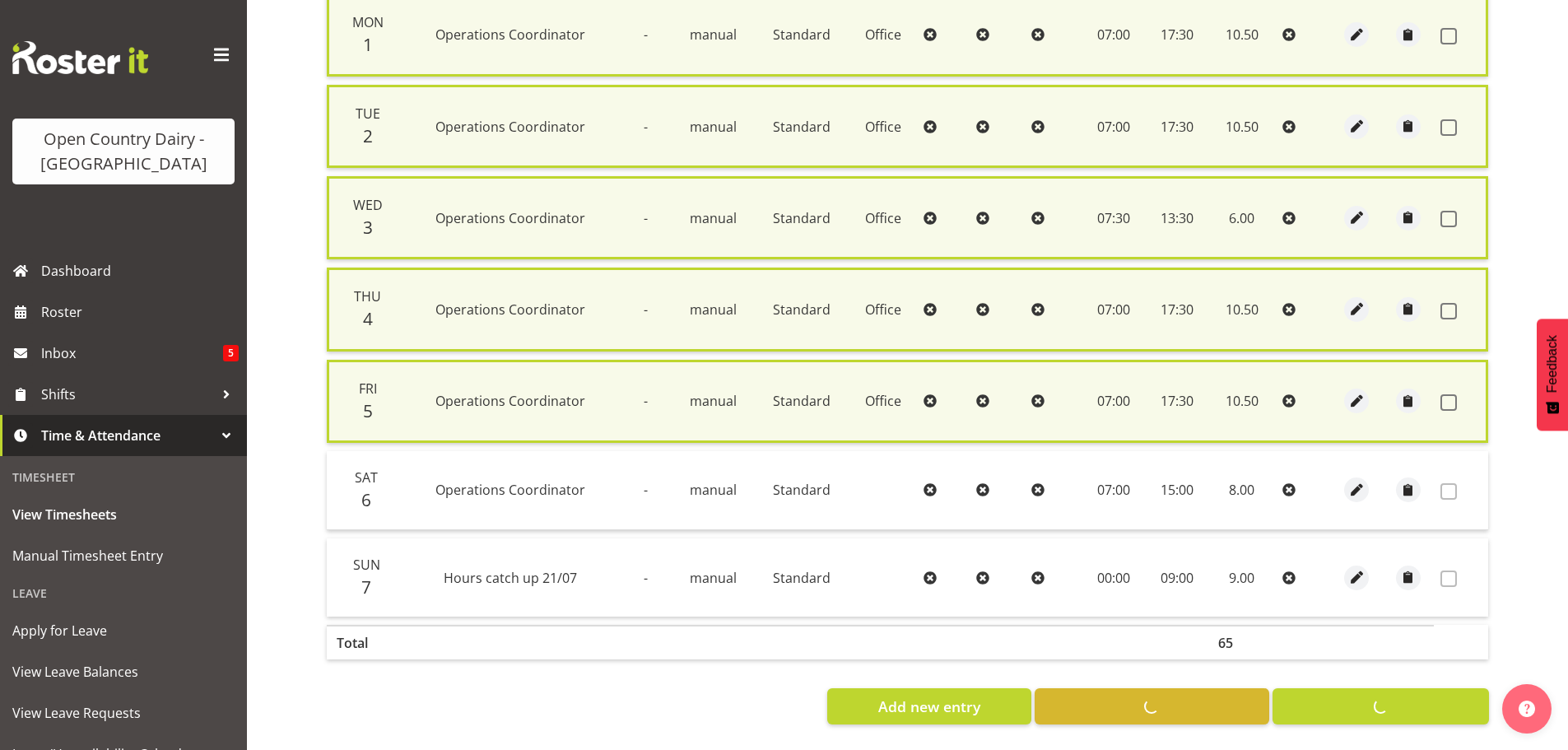
checkbox input "false"
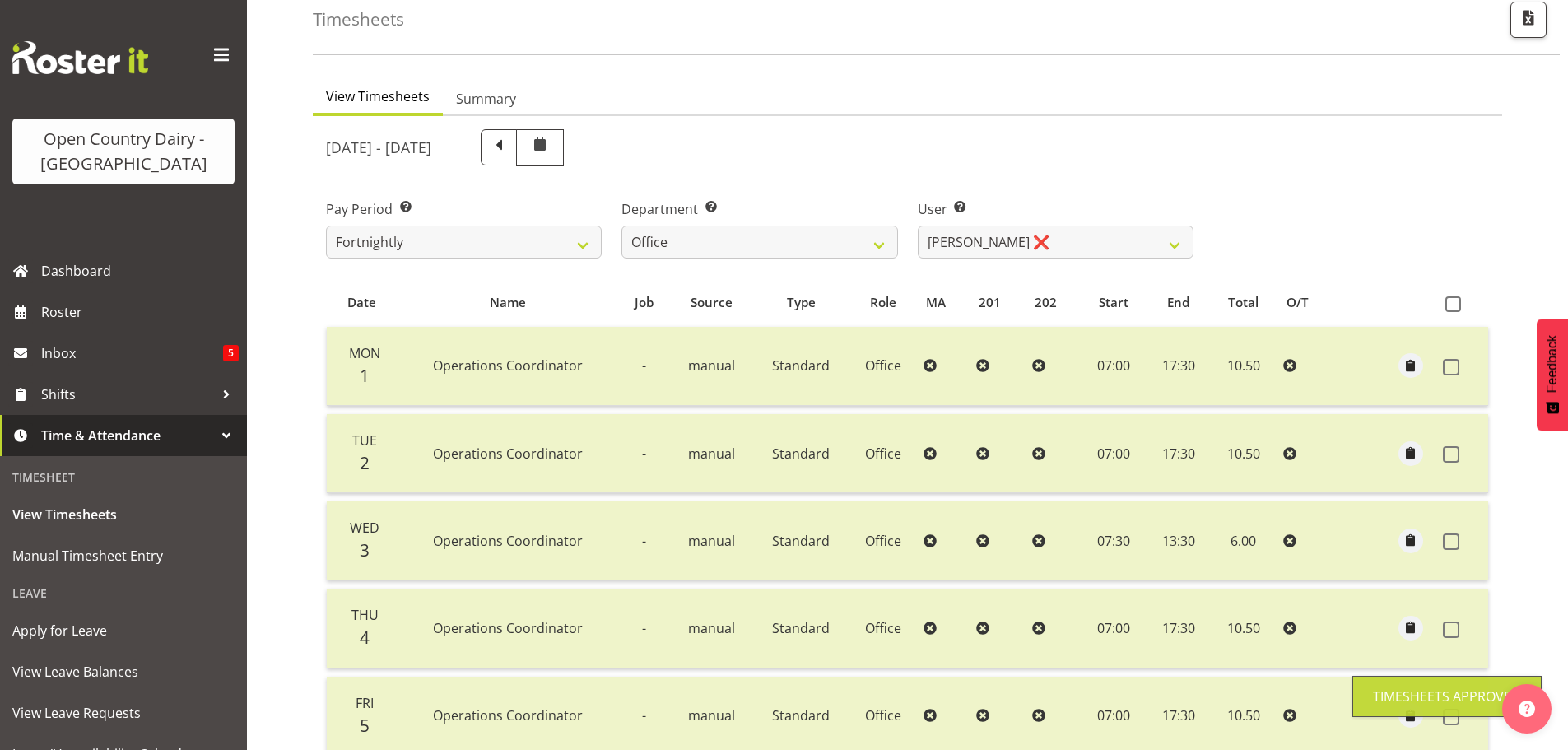
scroll to position [2, 0]
